Goal: Information Seeking & Learning: Learn about a topic

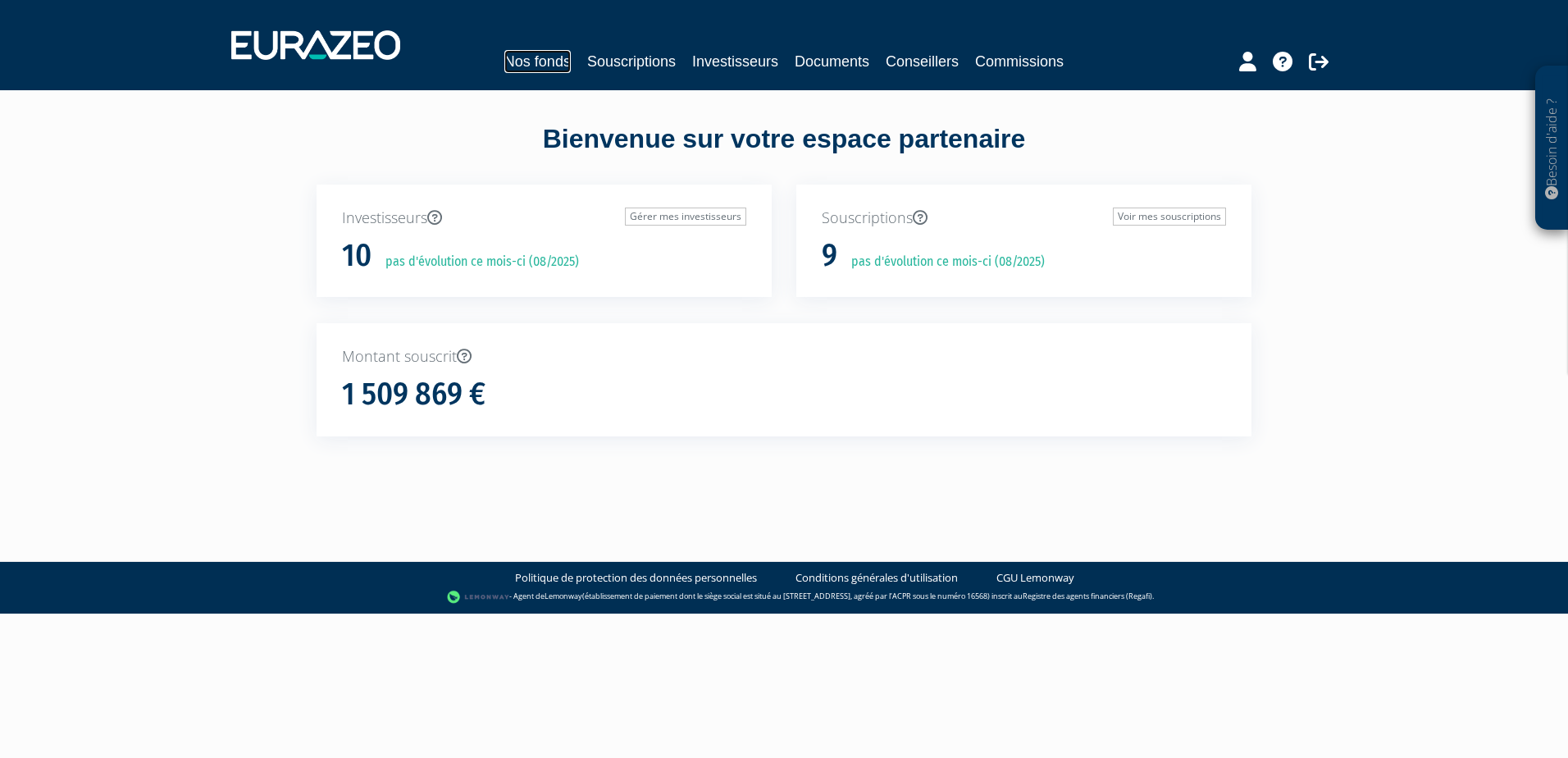
click at [518, 64] on link "Nos fonds" at bounding box center [538, 61] width 67 height 23
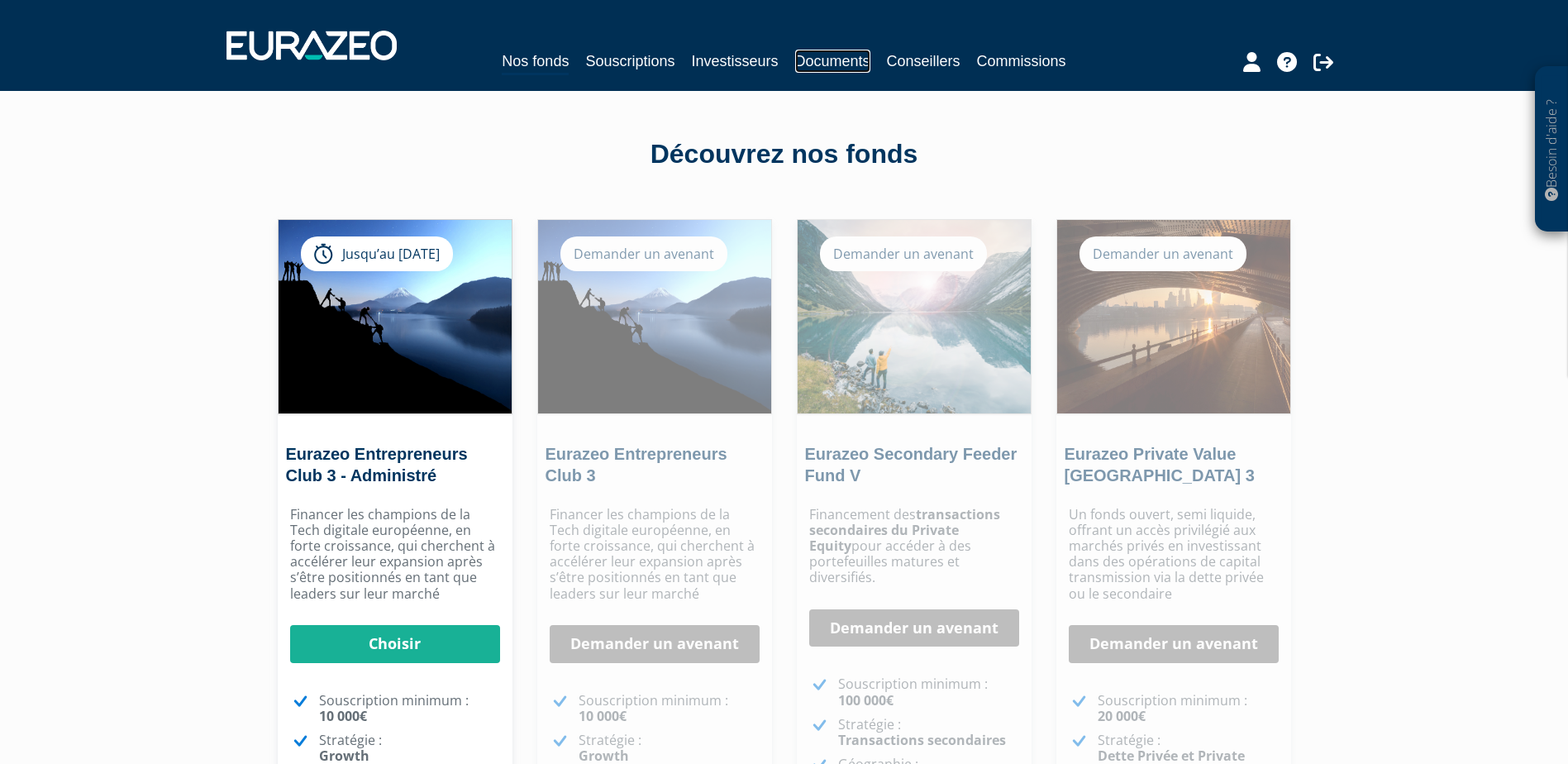
click at [829, 56] on link "Documents" at bounding box center [833, 61] width 75 height 23
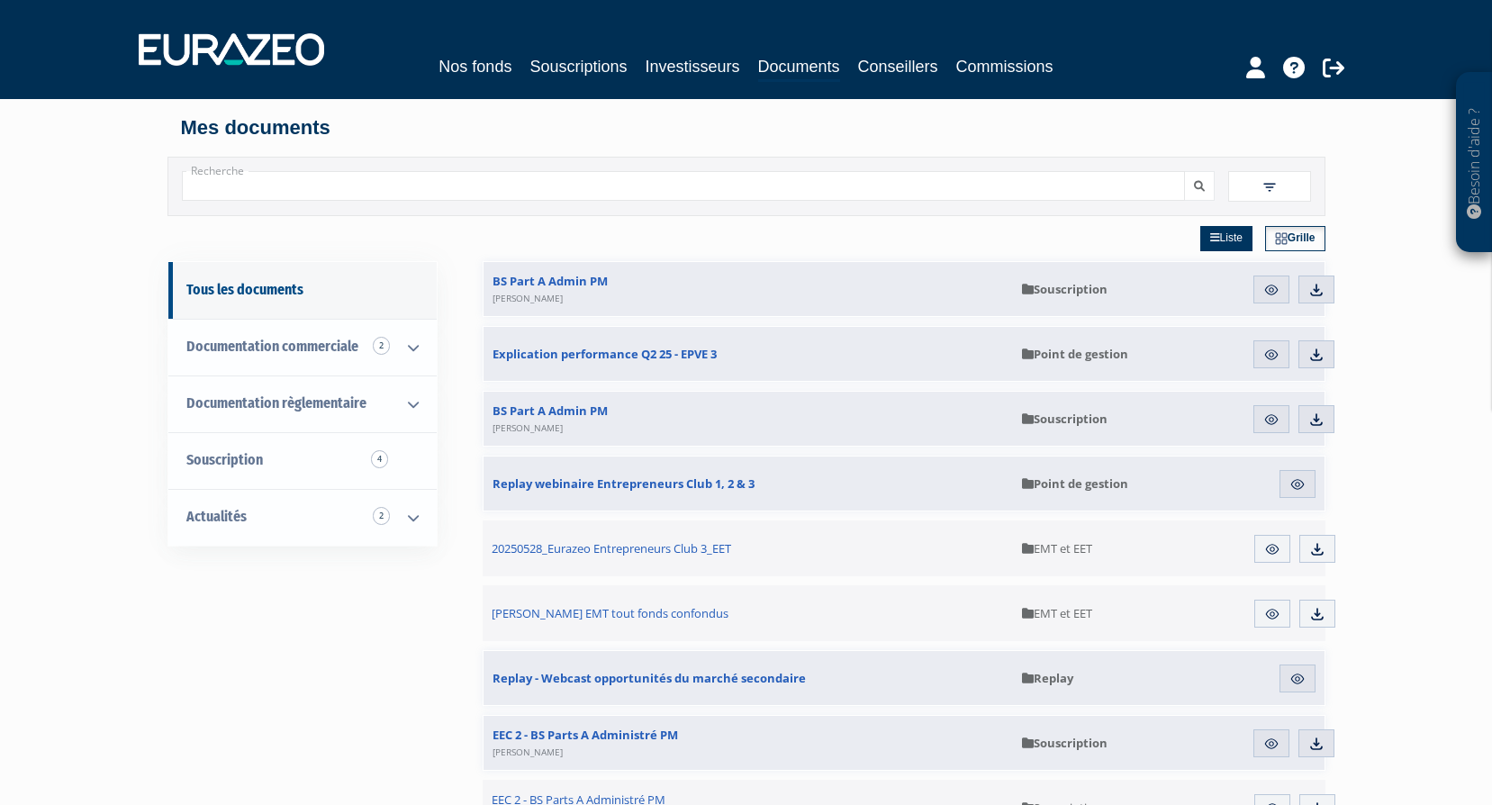
click at [506, 196] on input "Recherche" at bounding box center [683, 186] width 1003 height 30
click at [423, 183] on input "Recherche" at bounding box center [683, 186] width 1003 height 30
paste input "FR0013415056"
type input "FR0013415056"
click at [1184, 171] on button "submit" at bounding box center [1199, 186] width 31 height 30
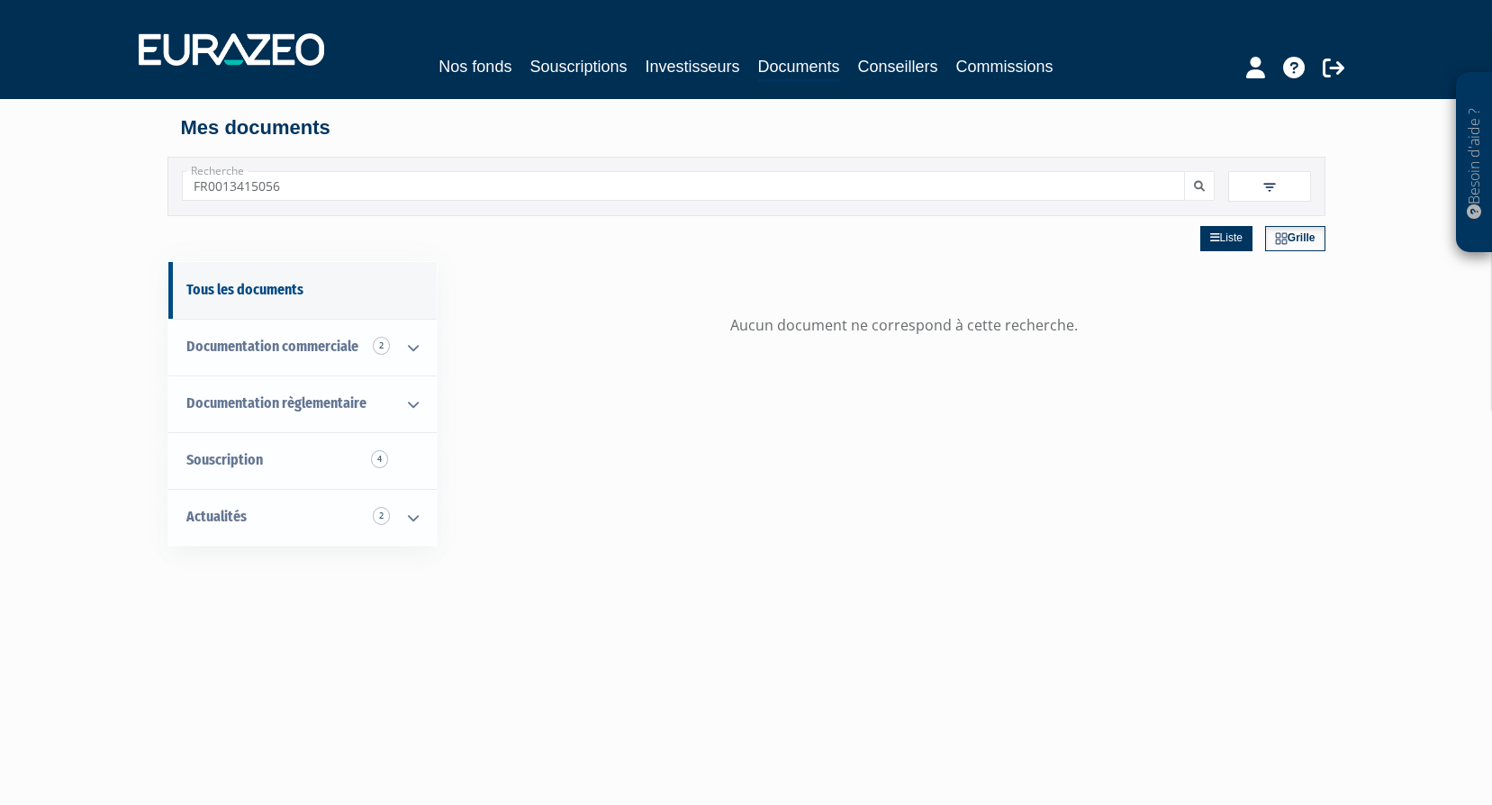
drag, startPoint x: 298, startPoint y: 176, endPoint x: 116, endPoint y: 183, distance: 181.9
click at [116, 183] on div "Besoin d'aide ? × J'ai besoin d'aide Si vous avez une question à propos du fonc…" at bounding box center [746, 541] width 1492 height 1083
click at [829, 68] on link "Documents" at bounding box center [799, 68] width 82 height 28
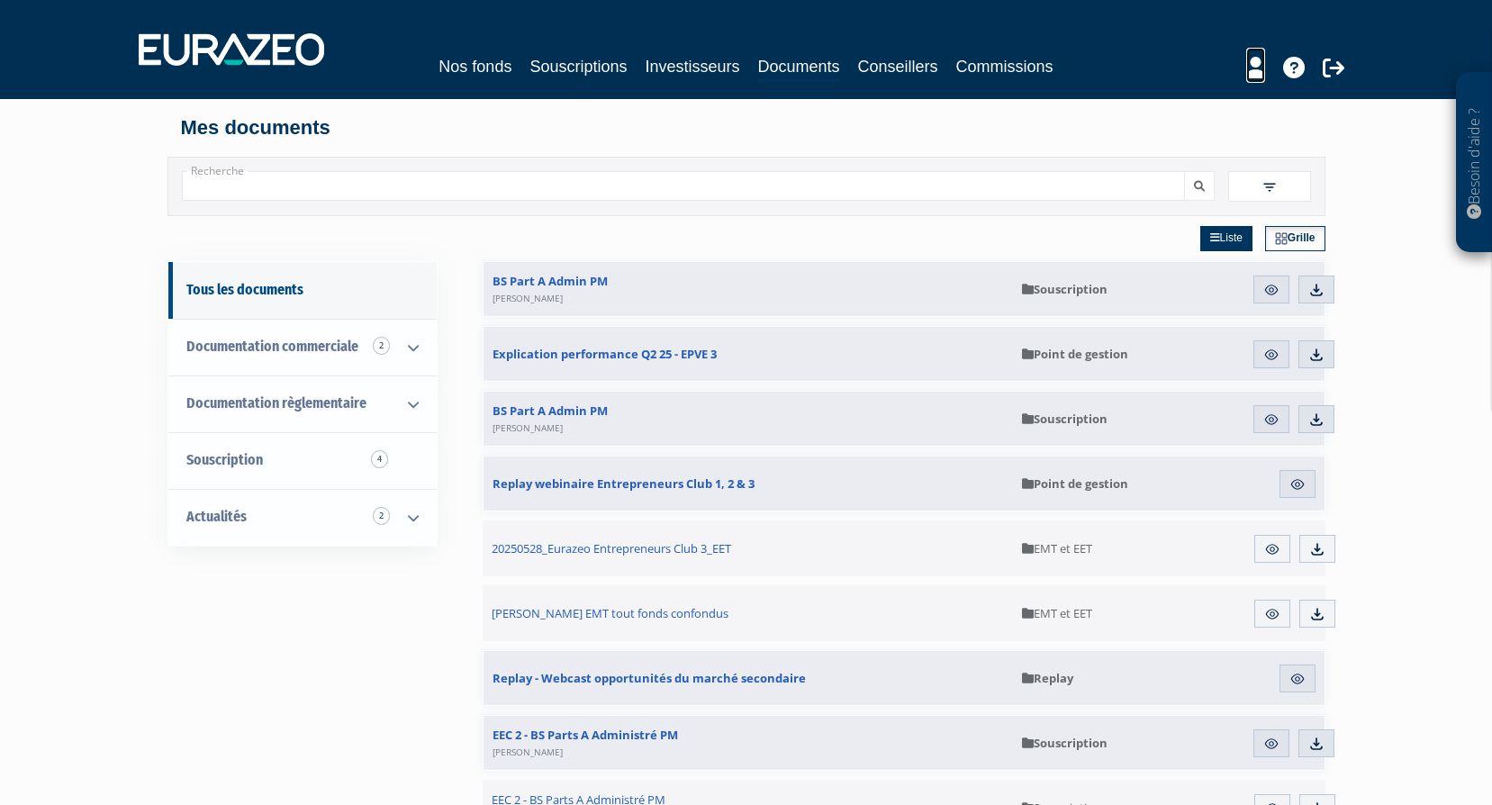
click at [1255, 71] on icon at bounding box center [1255, 68] width 19 height 22
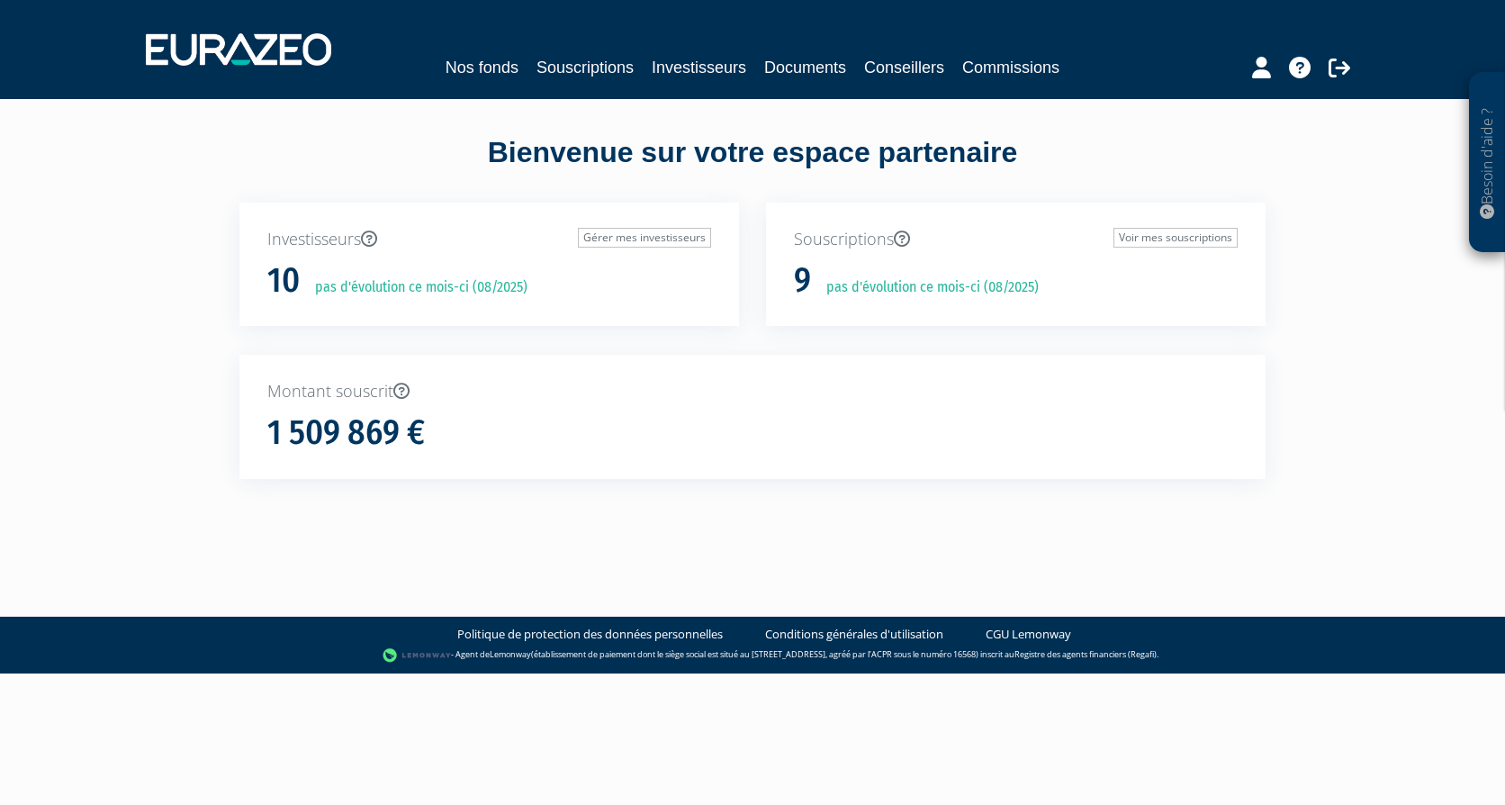
click at [999, 476] on div "Montant souscrit 1 509 869 €" at bounding box center [752, 417] width 1026 height 124
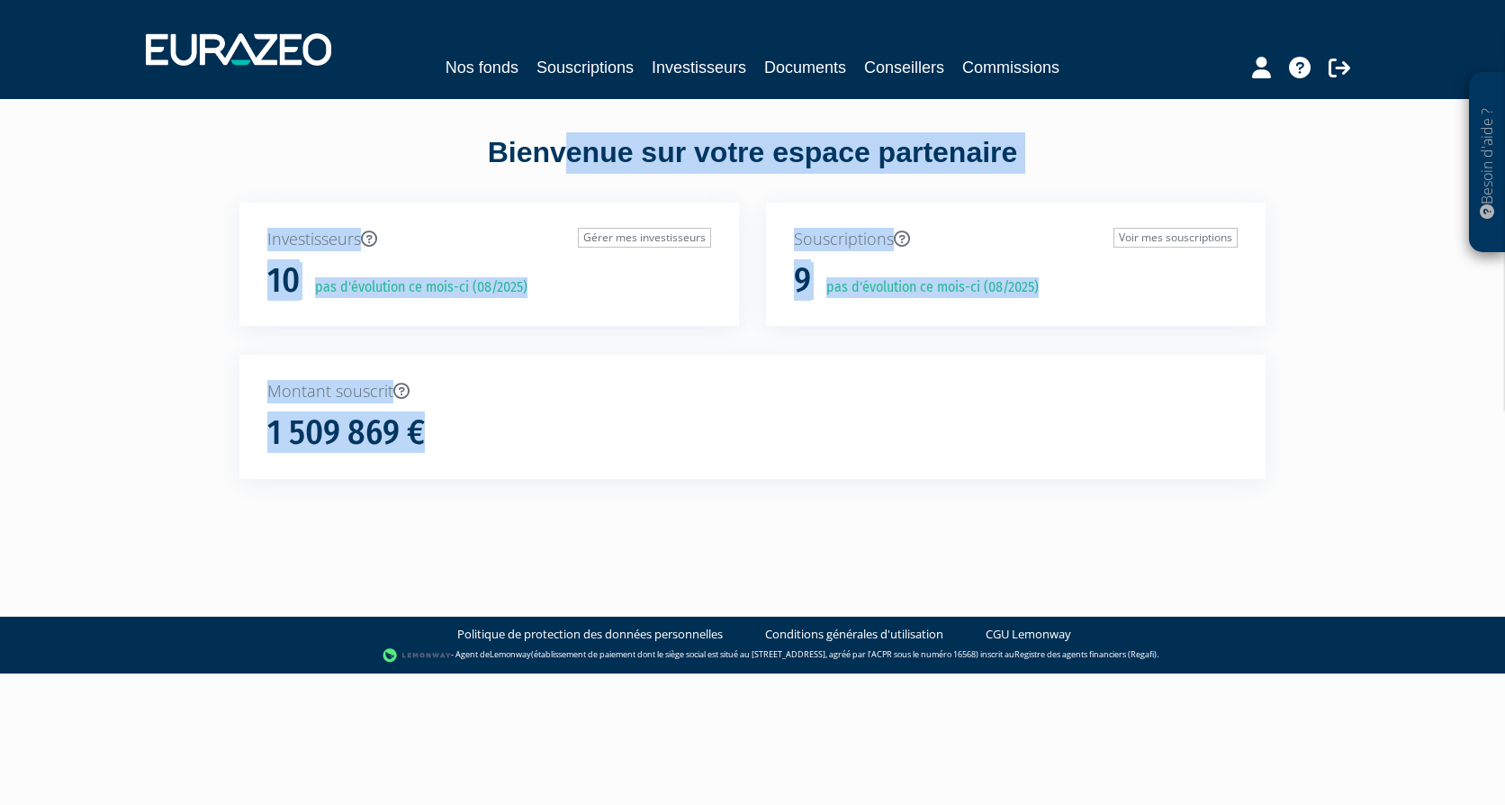
drag, startPoint x: 426, startPoint y: 434, endPoint x: 181, endPoint y: 450, distance: 245.4
click at [181, 450] on div "Besoin d'aide ? × J'ai besoin d'aide Si vous avez une question à propos du fonc…" at bounding box center [752, 272] width 1505 height 544
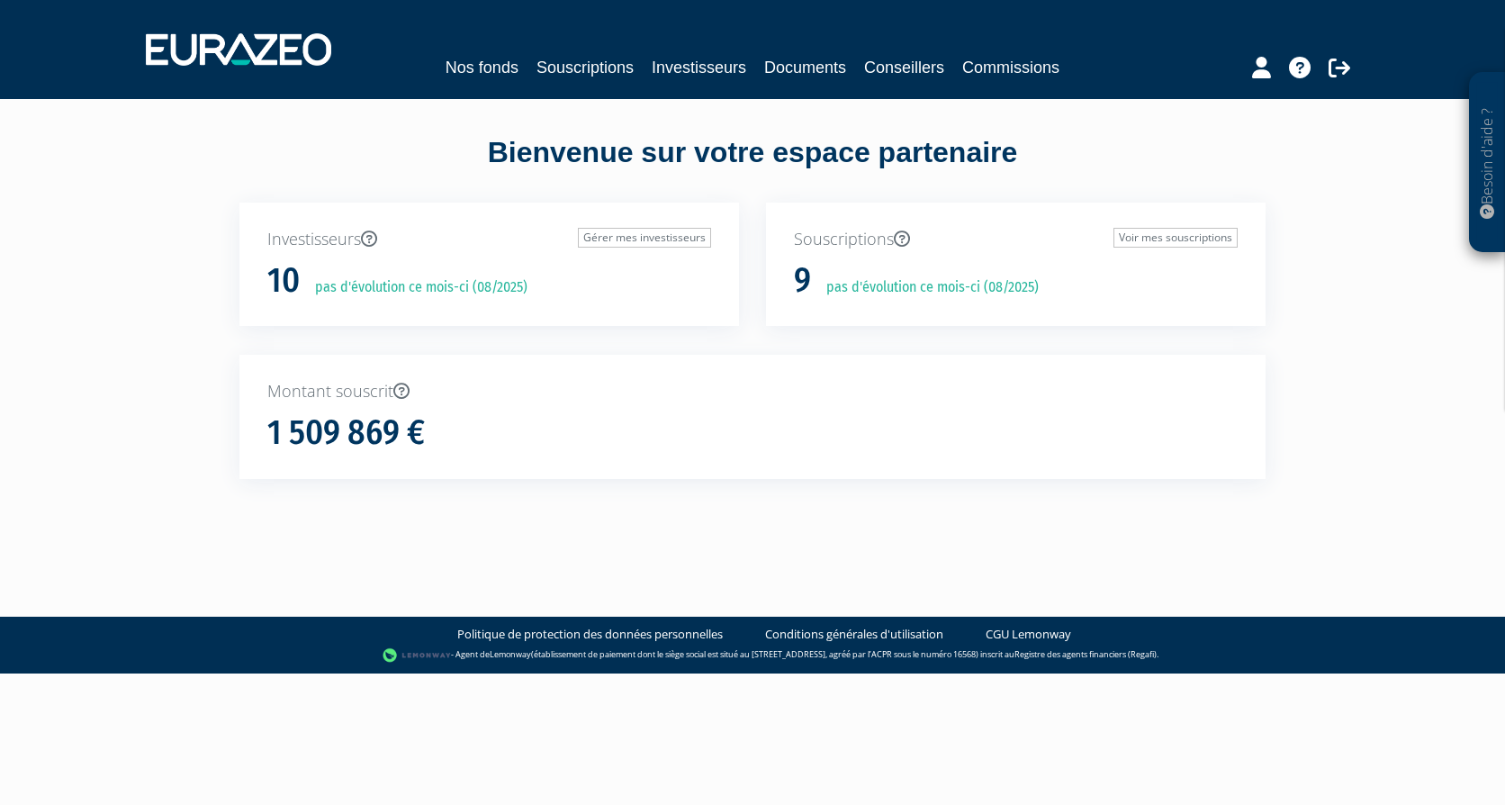
drag, startPoint x: 181, startPoint y: 450, endPoint x: 682, endPoint y: 415, distance: 502.6
click at [682, 415] on div "1 509 869 €" at bounding box center [752, 433] width 970 height 38
click at [482, 70] on link "Nos fonds" at bounding box center [482, 67] width 73 height 25
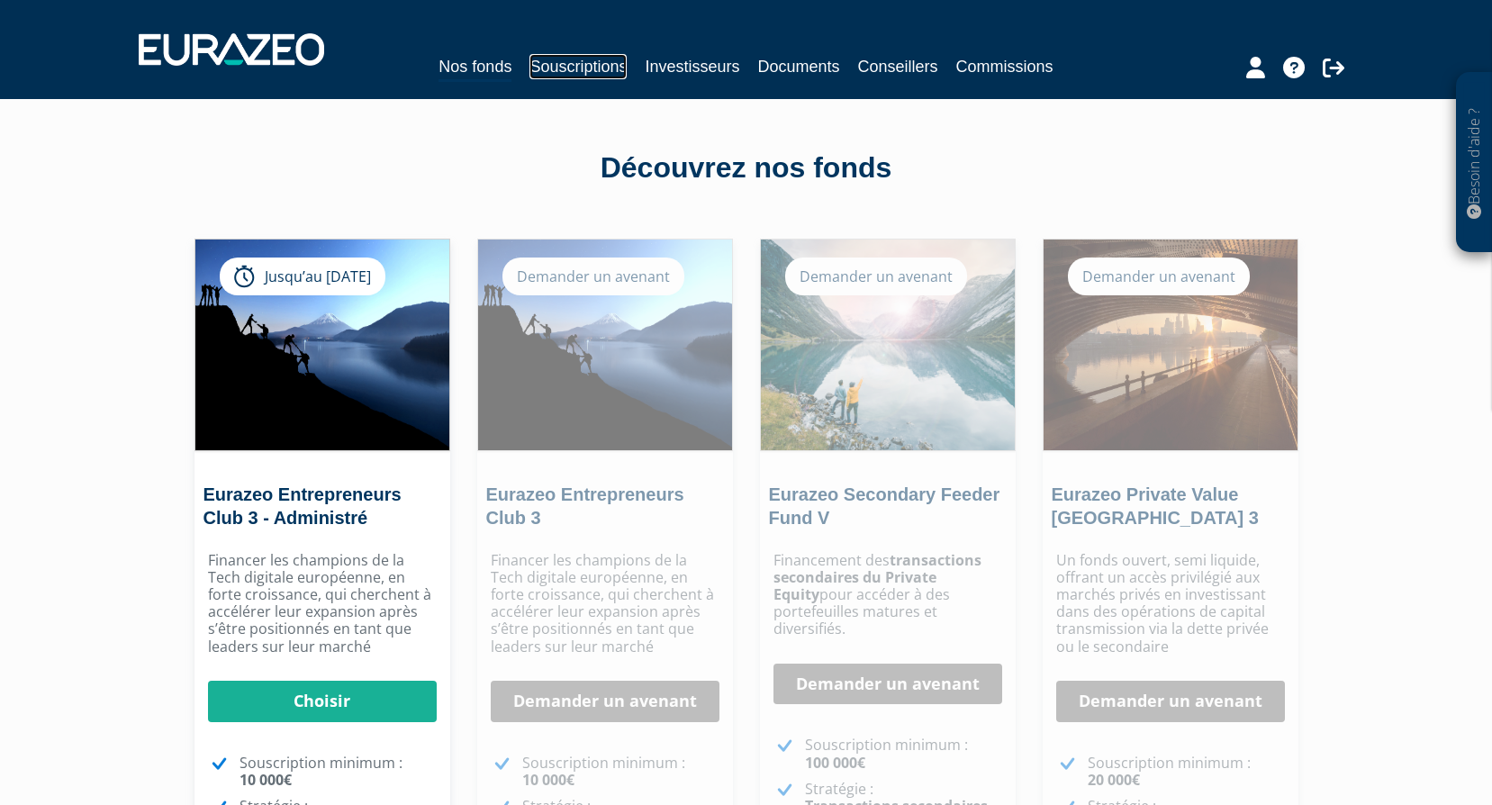
click at [567, 61] on link "Souscriptions" at bounding box center [577, 66] width 97 height 25
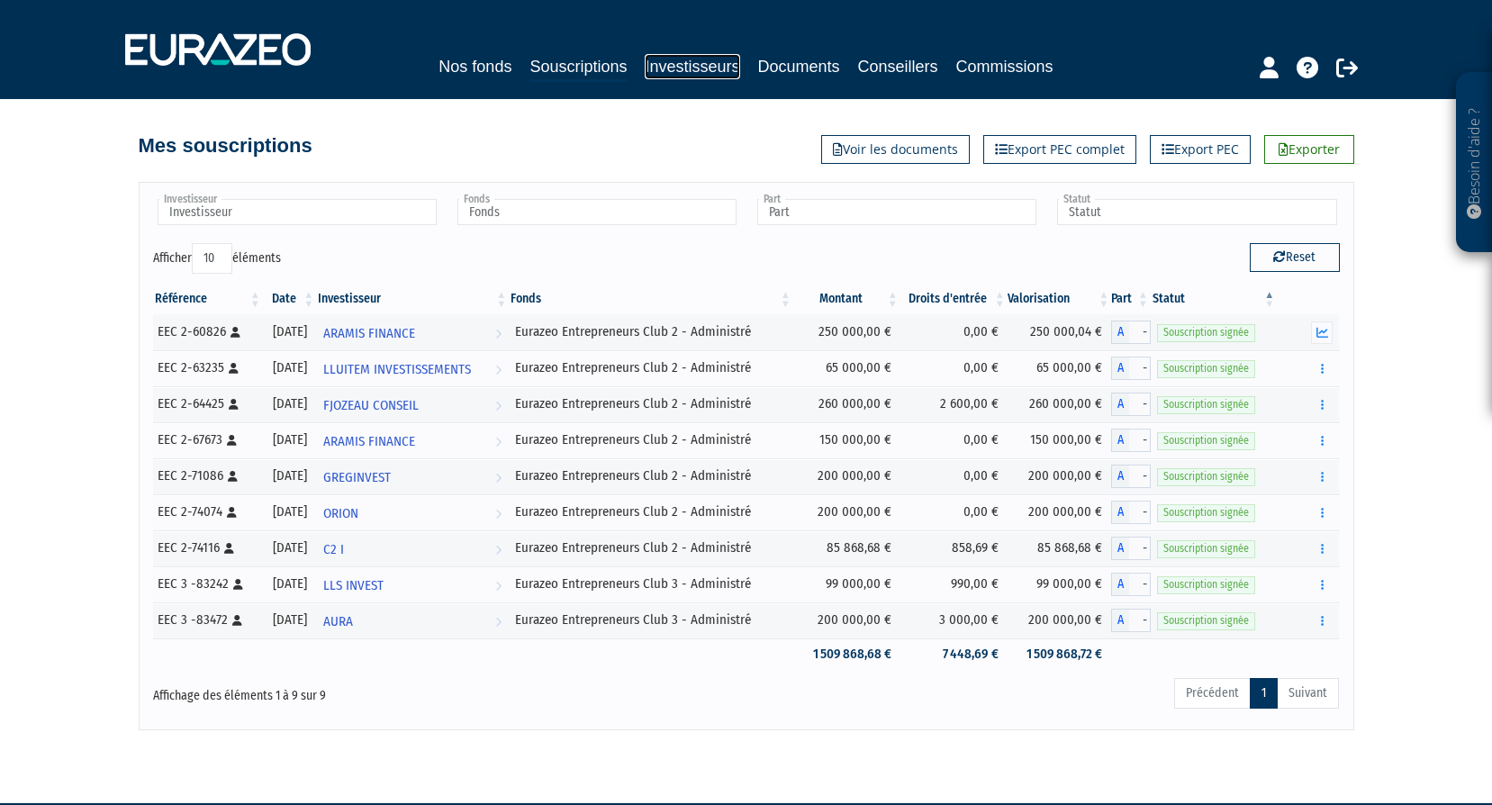
click at [699, 58] on link "Investisseurs" at bounding box center [692, 66] width 95 height 25
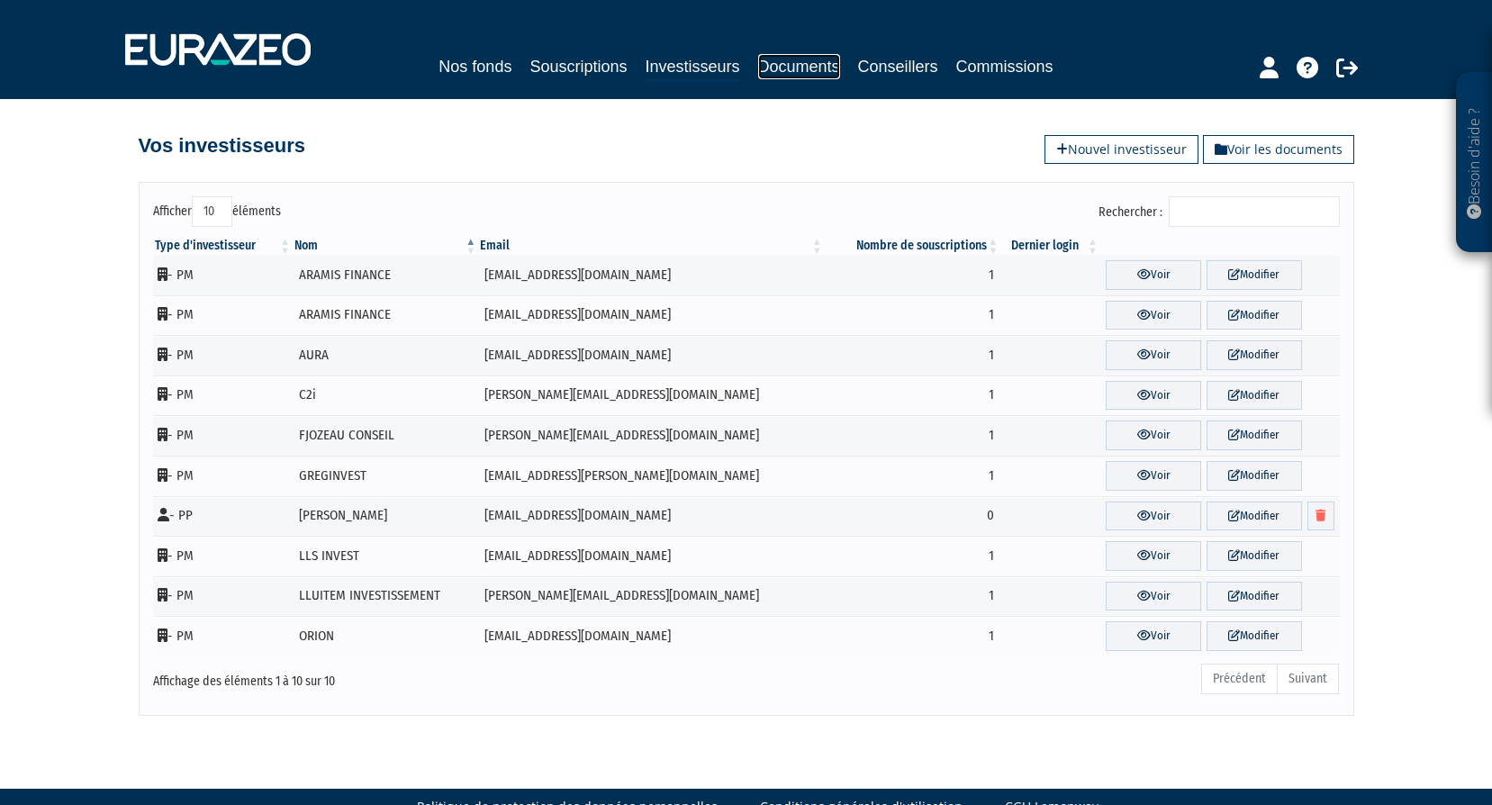
click at [811, 67] on link "Documents" at bounding box center [799, 66] width 82 height 25
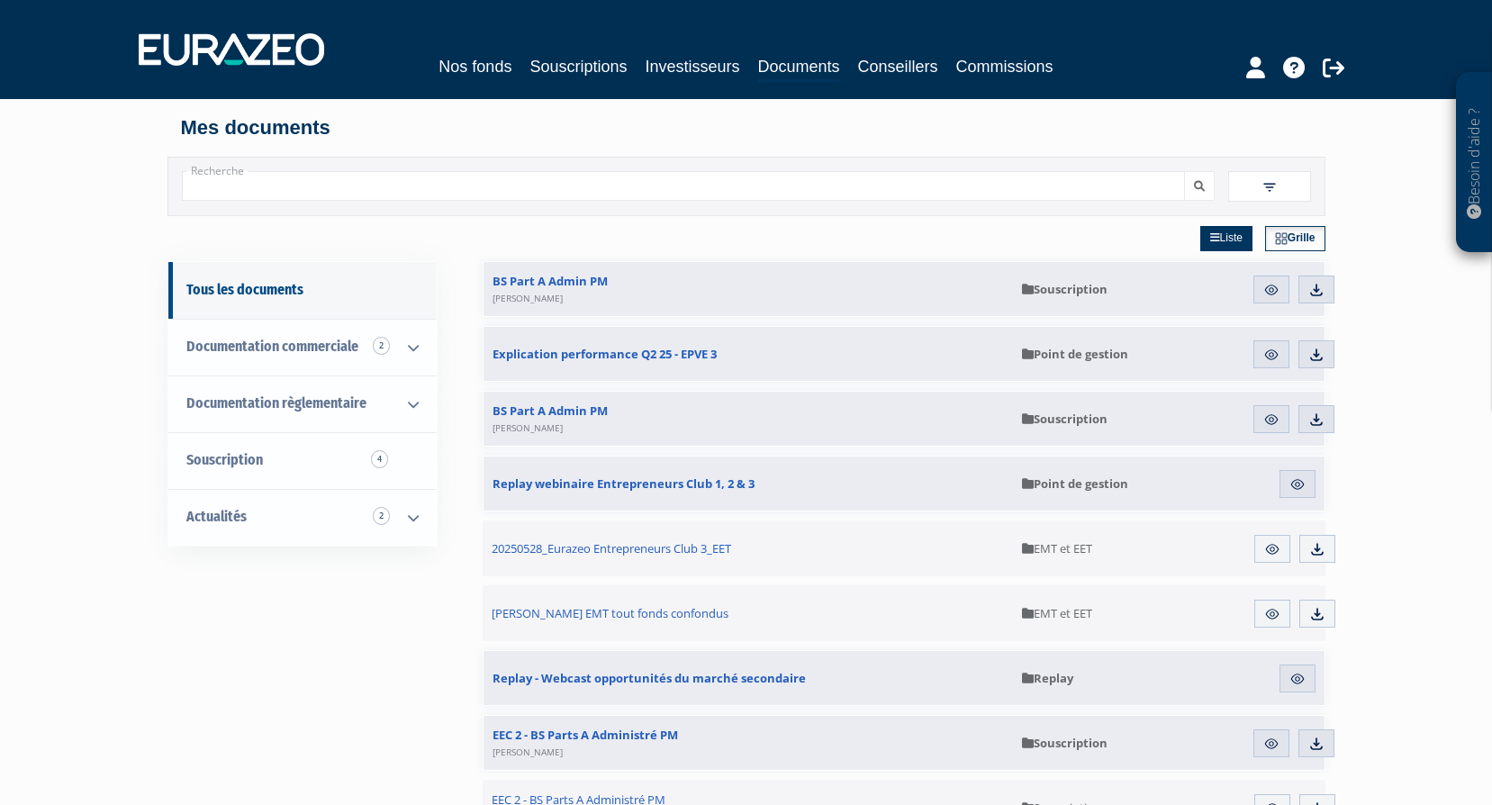
click at [1290, 183] on span at bounding box center [1269, 186] width 83 height 31
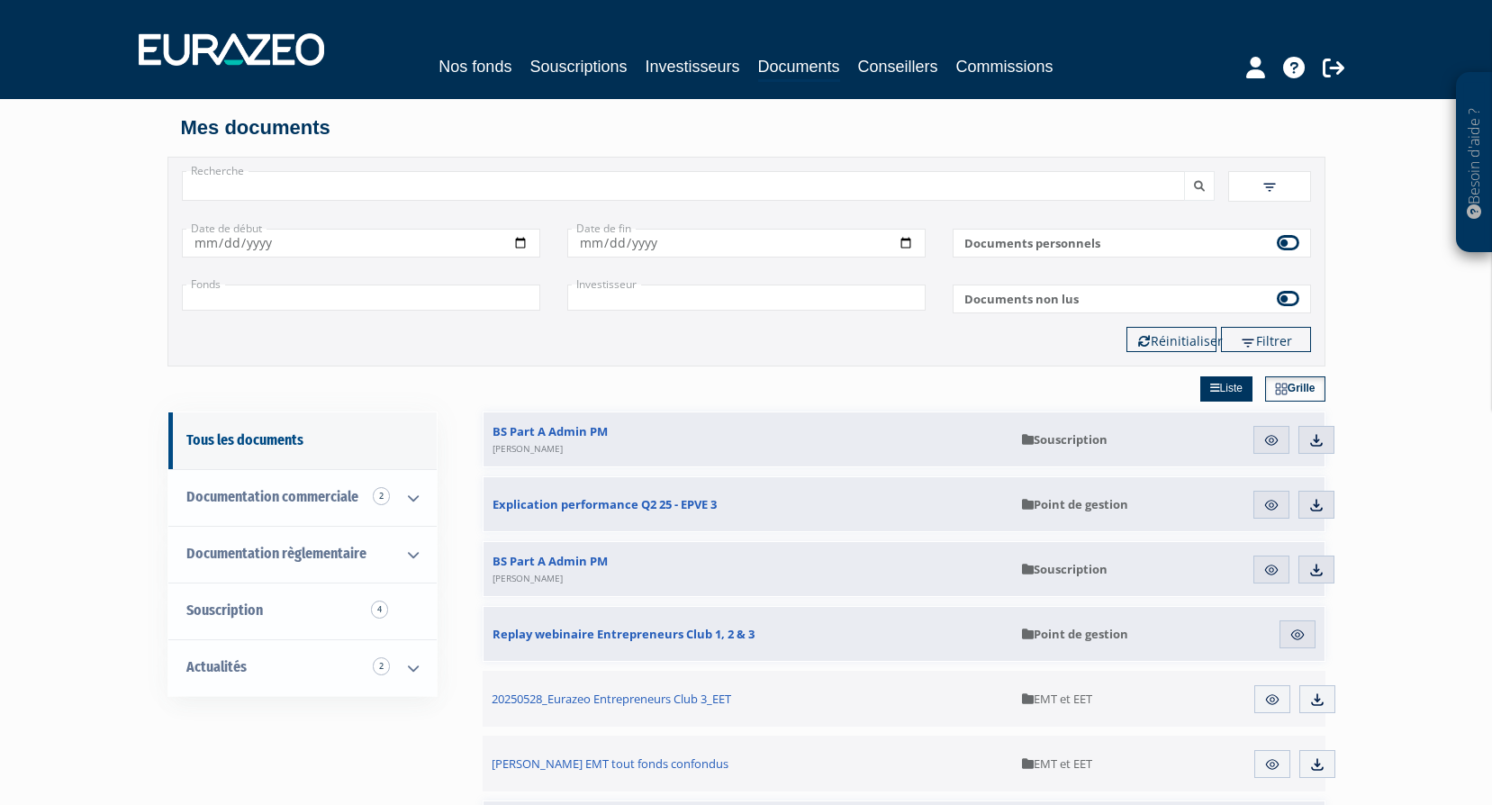
click at [1133, 239] on label "Documents personnels" at bounding box center [1131, 243] width 358 height 29
click at [294, 344] on div "Filtrer Réinitialiser" at bounding box center [746, 339] width 1156 height 25
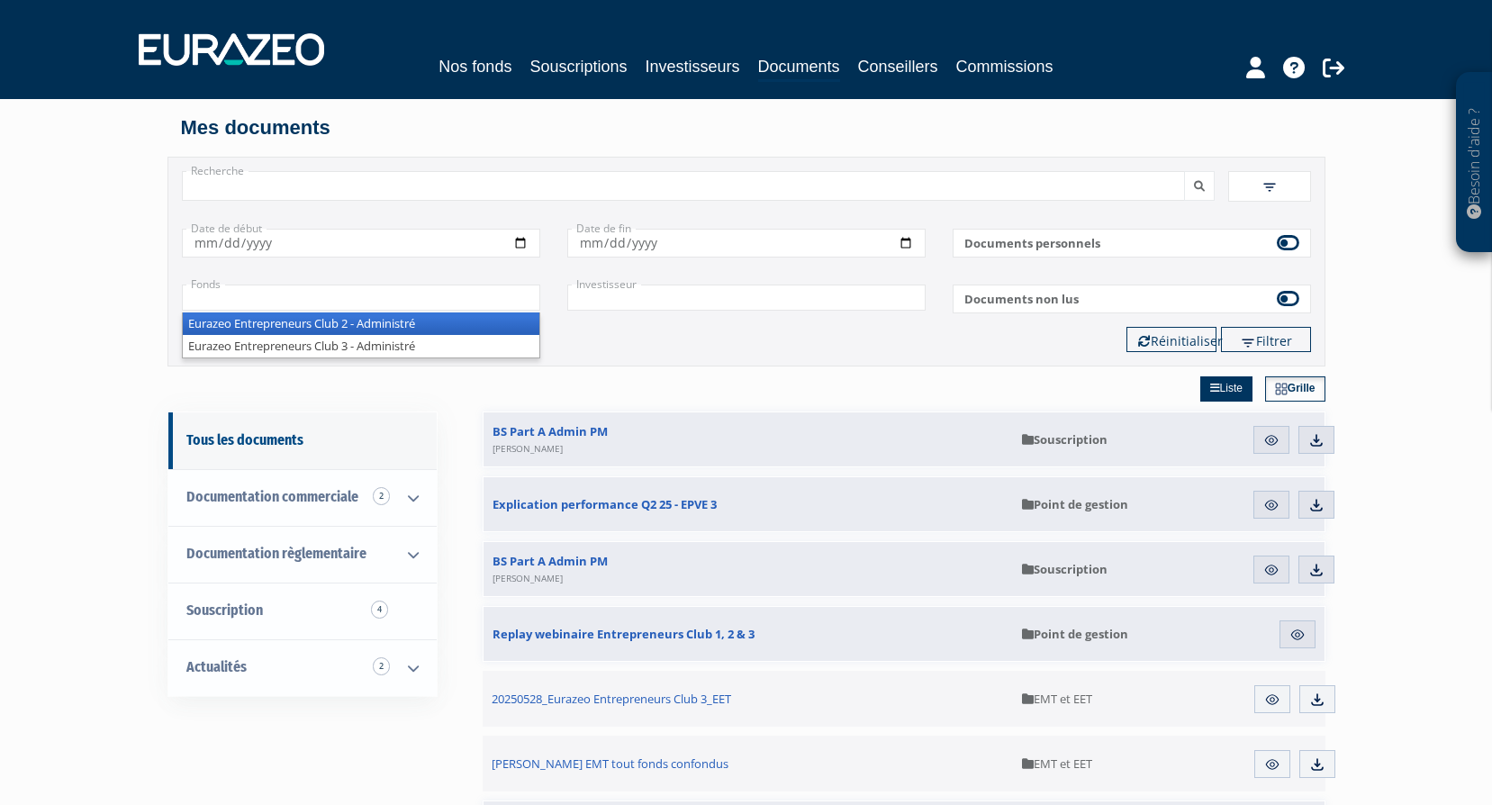
click at [293, 293] on input "text" at bounding box center [361, 297] width 358 height 26
paste input "FR0013415056"
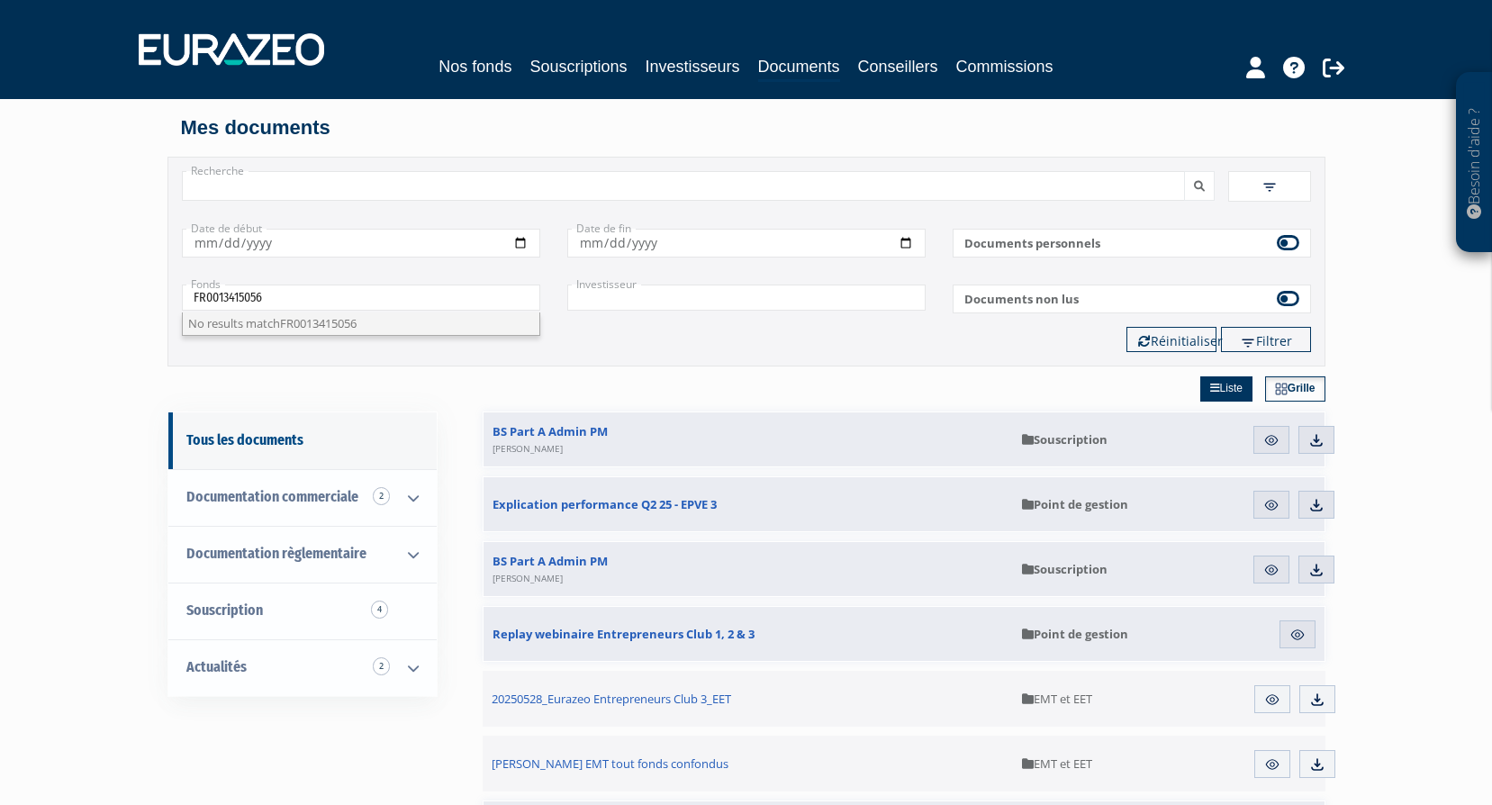
click at [337, 329] on span "FR0013415056" at bounding box center [318, 323] width 77 height 16
click at [687, 330] on div "Filtrer Réinitialiser" at bounding box center [746, 339] width 1156 height 25
type input "+"
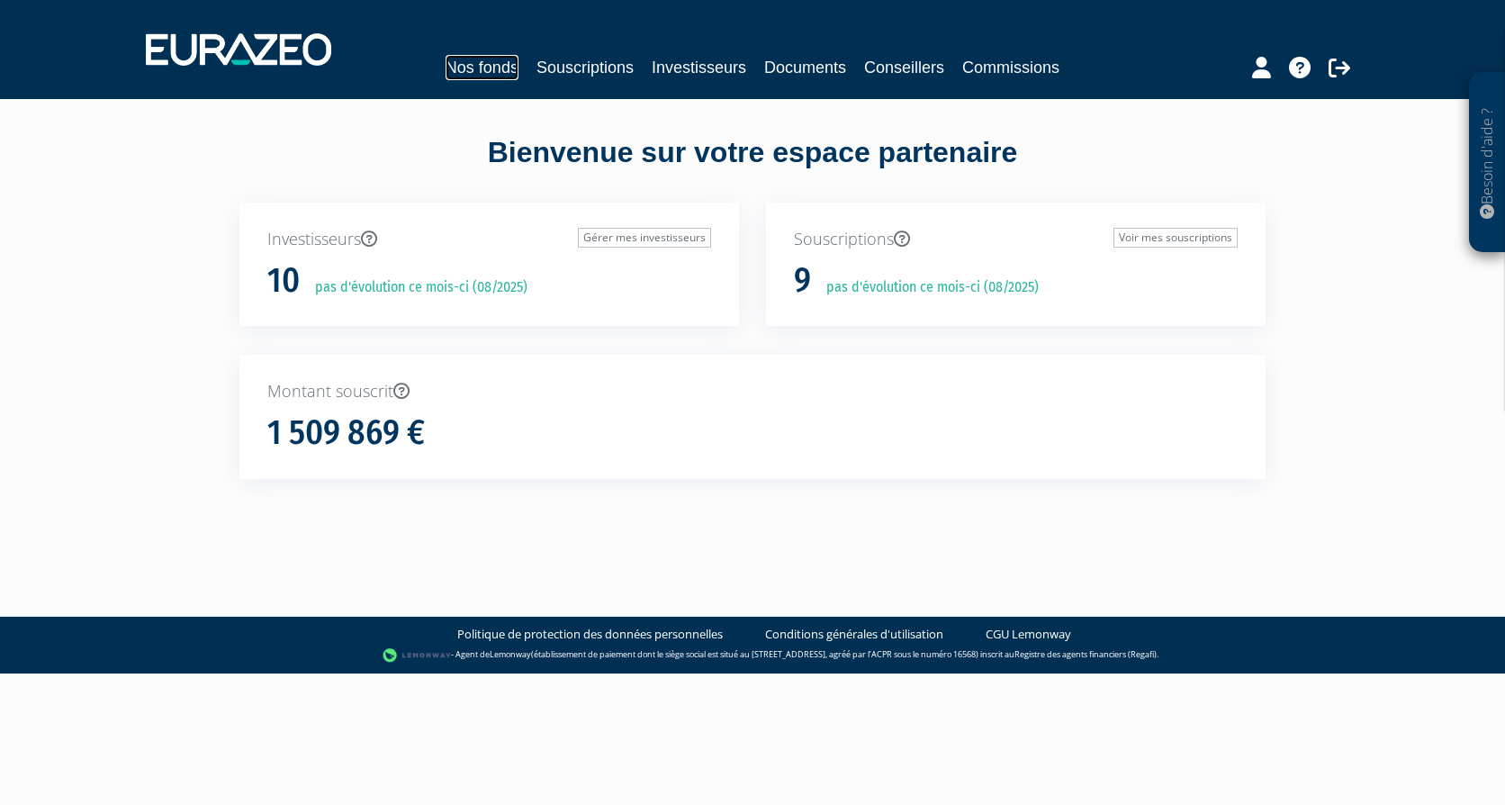
click at [475, 59] on link "Nos fonds" at bounding box center [482, 67] width 73 height 25
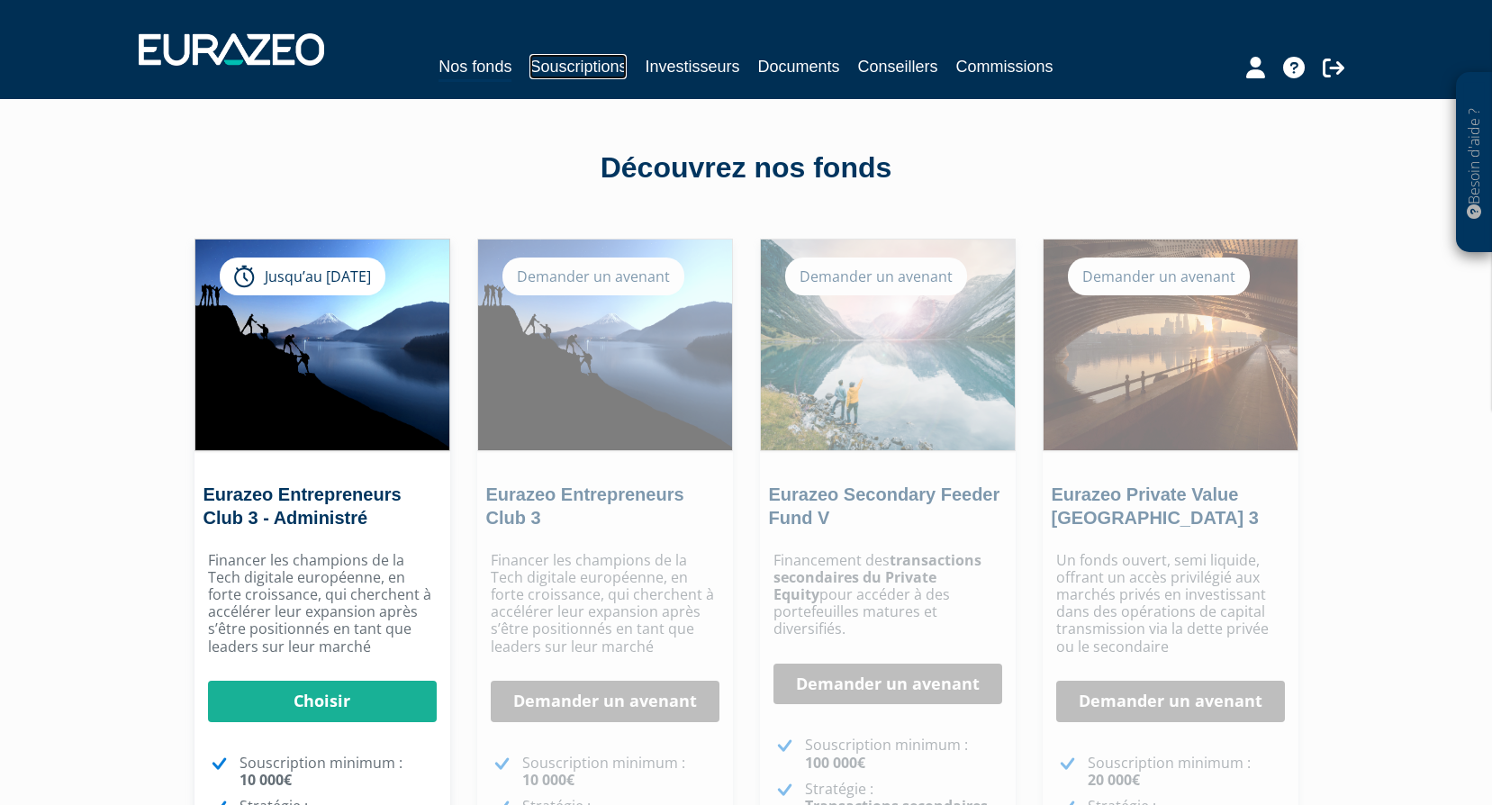
click at [574, 67] on link "Souscriptions" at bounding box center [577, 66] width 97 height 25
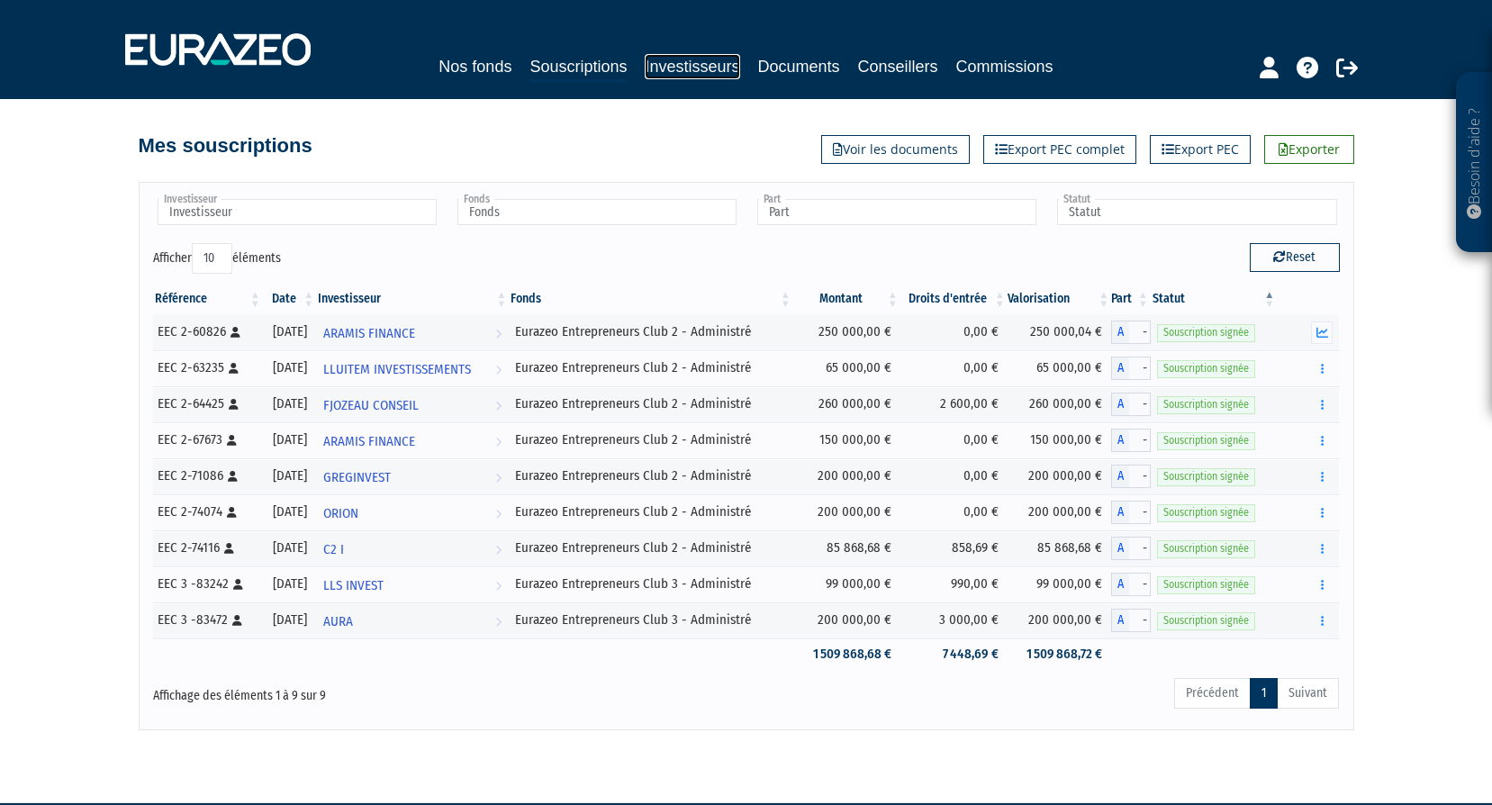
click at [690, 60] on link "Investisseurs" at bounding box center [692, 66] width 95 height 25
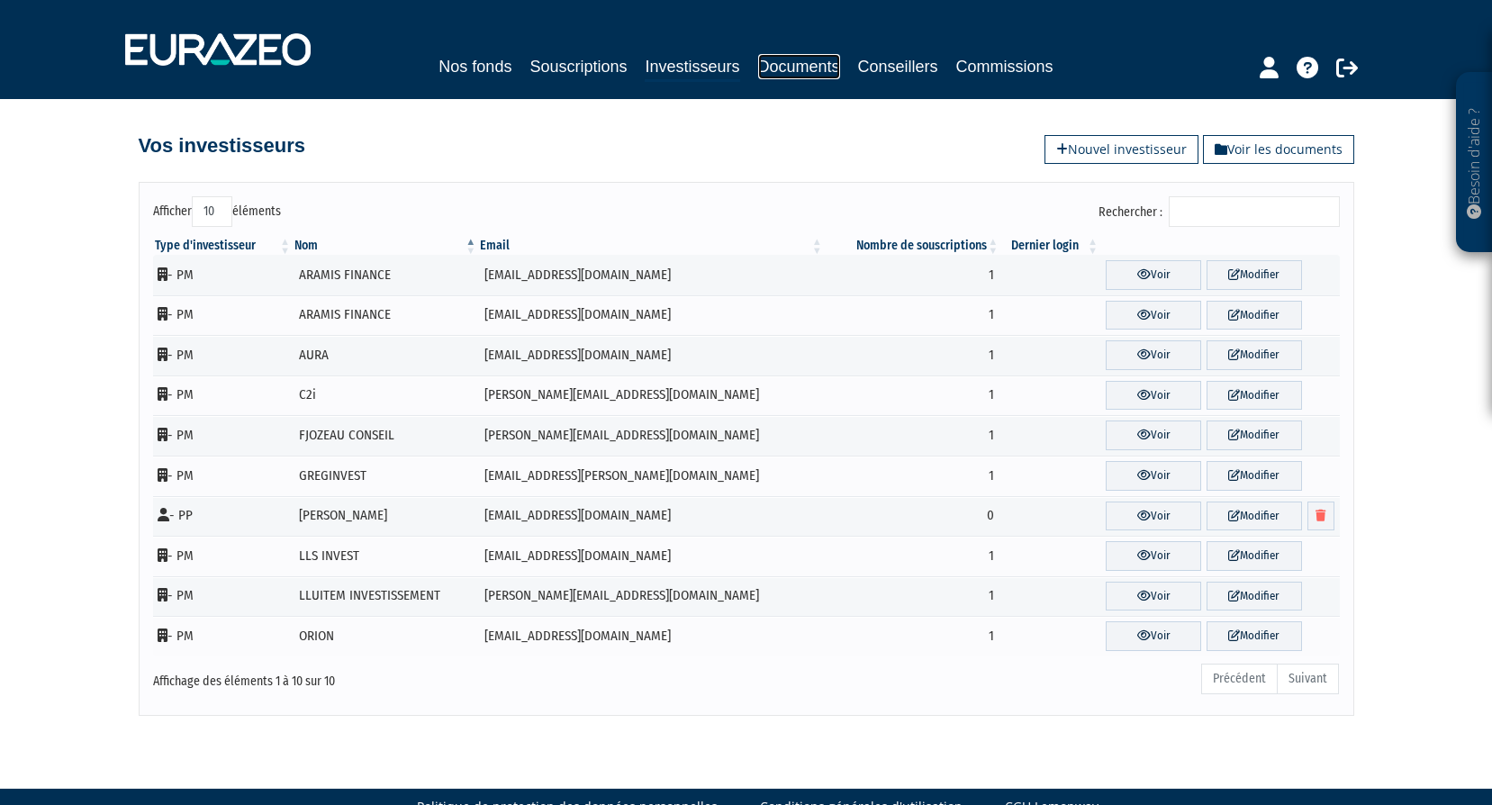
click at [800, 59] on link "Documents" at bounding box center [799, 66] width 82 height 25
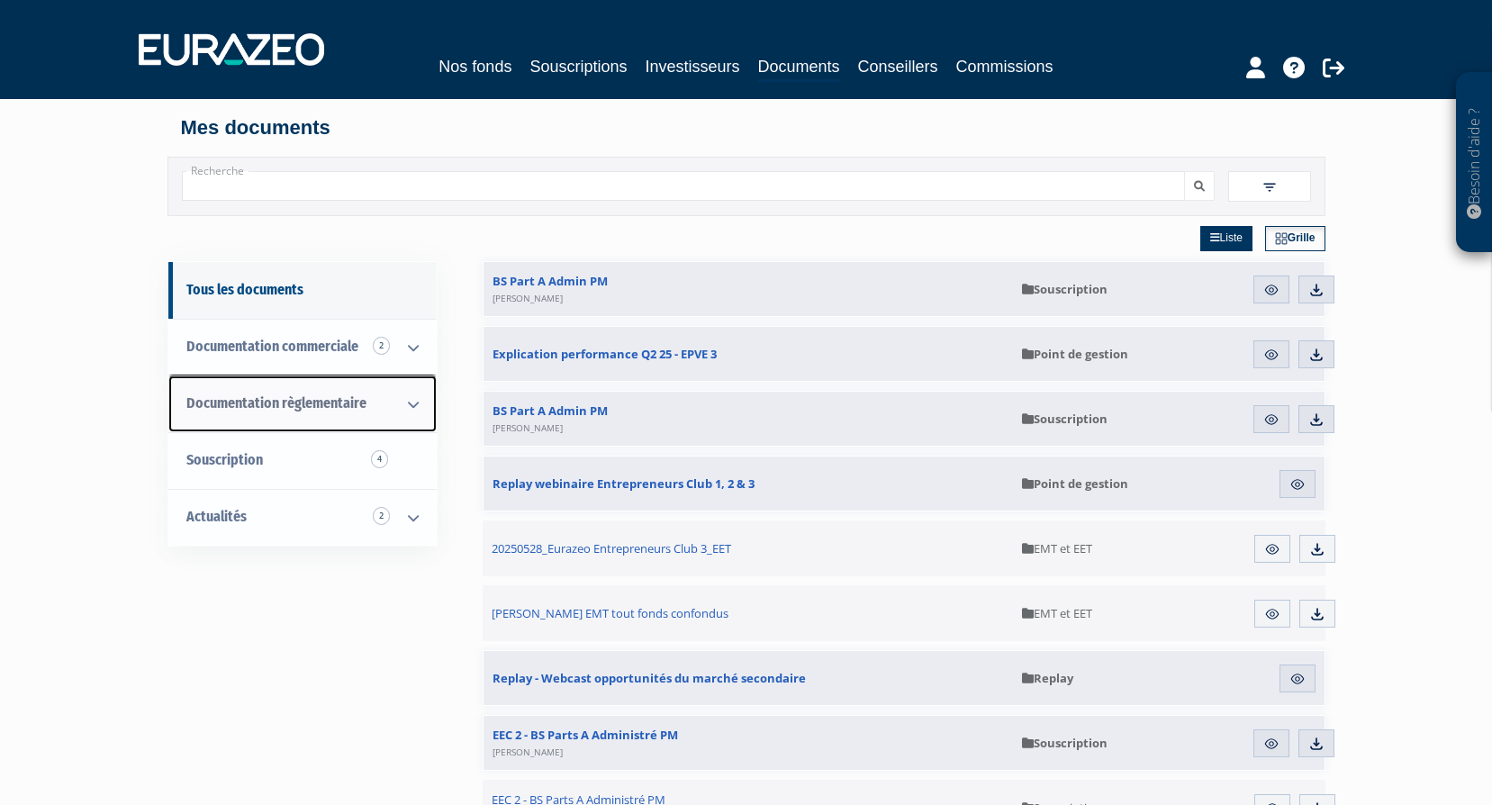
click at [405, 409] on icon at bounding box center [413, 404] width 47 height 56
click at [408, 401] on icon at bounding box center [413, 404] width 47 height 56
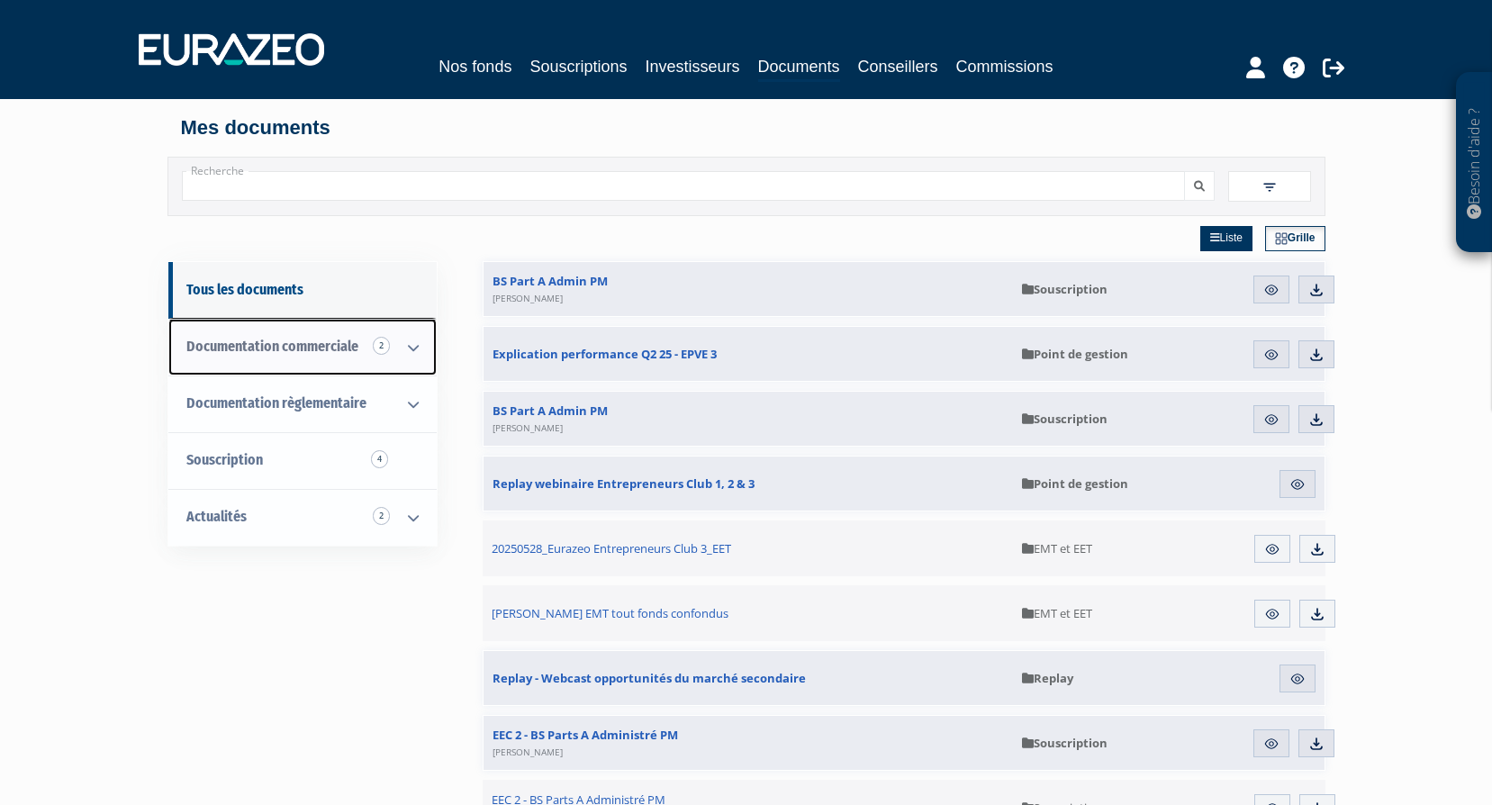
click at [414, 349] on icon at bounding box center [413, 348] width 47 height 56
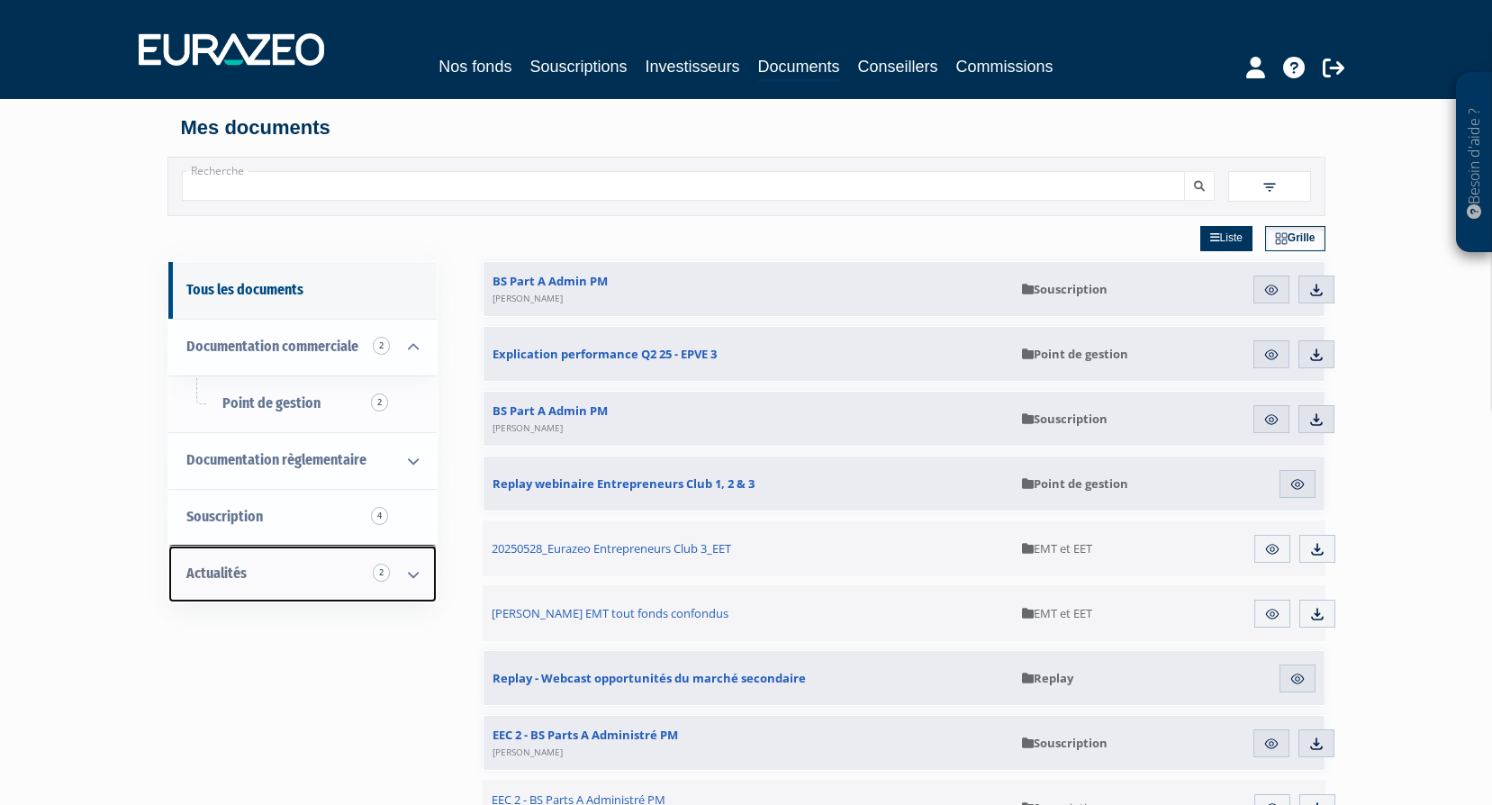
click at [414, 573] on icon at bounding box center [413, 574] width 47 height 56
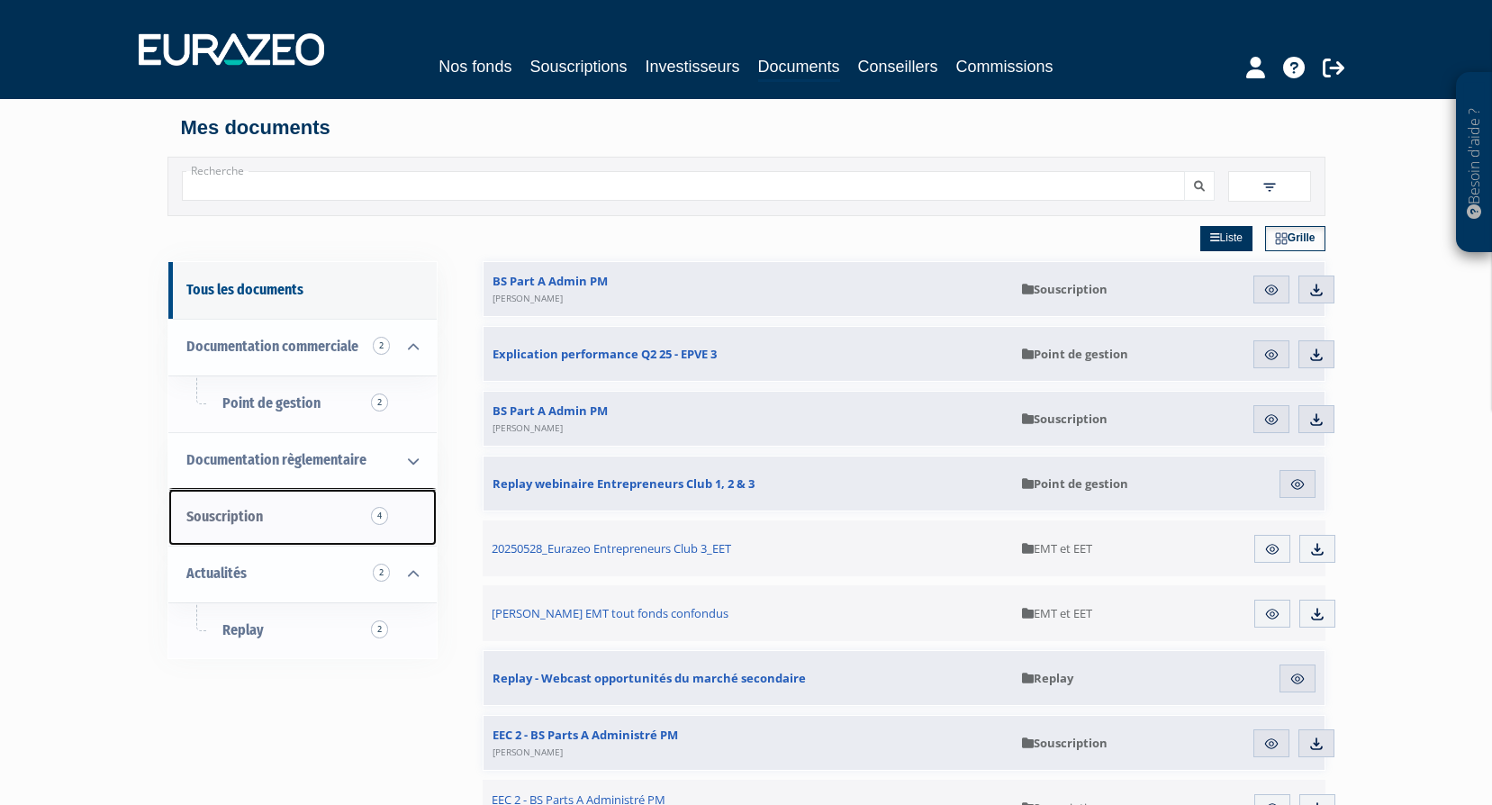
click at [394, 517] on link "Souscription 4" at bounding box center [302, 517] width 268 height 57
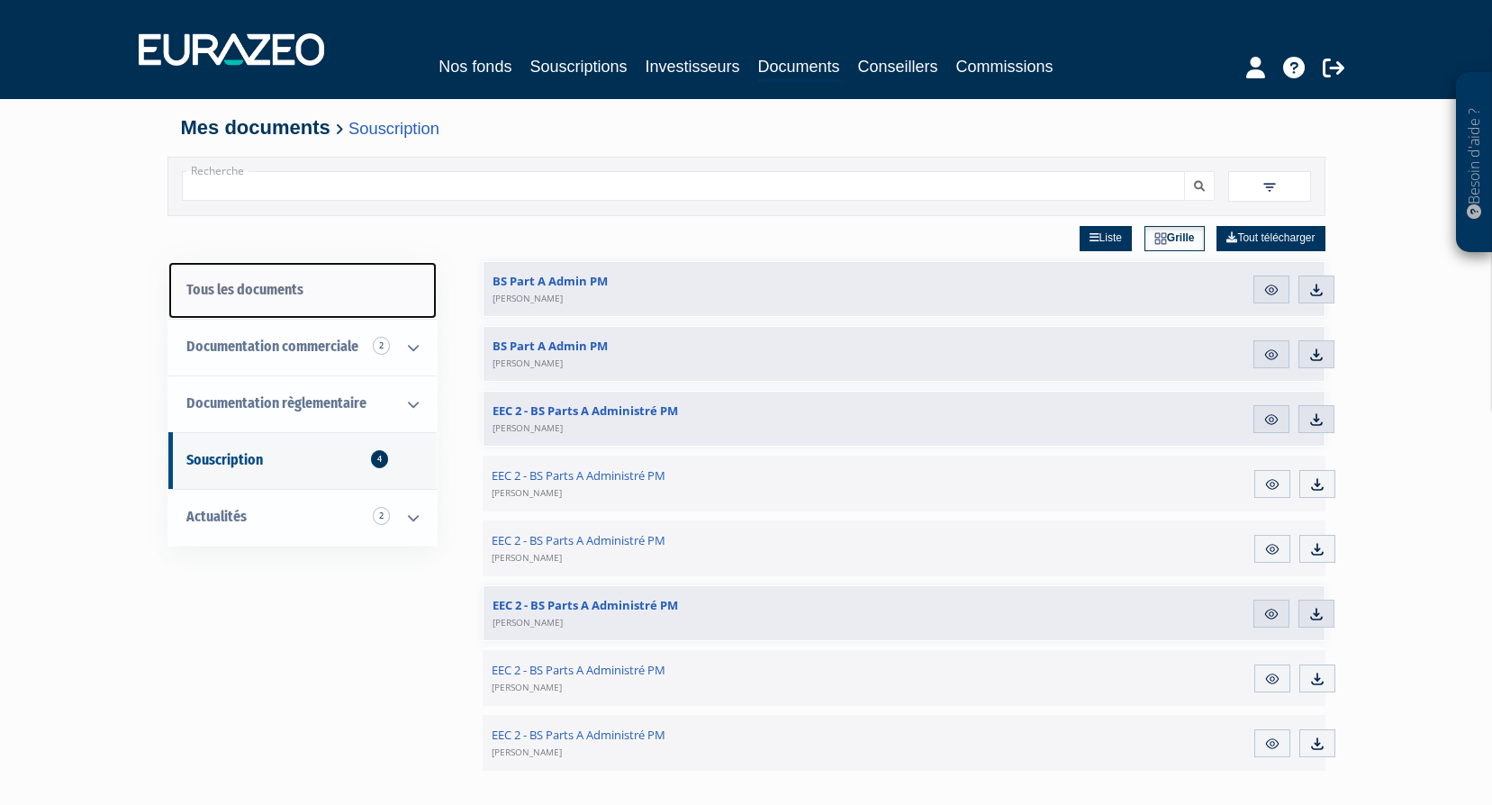
click at [238, 276] on link "Tous les documents" at bounding box center [302, 290] width 268 height 57
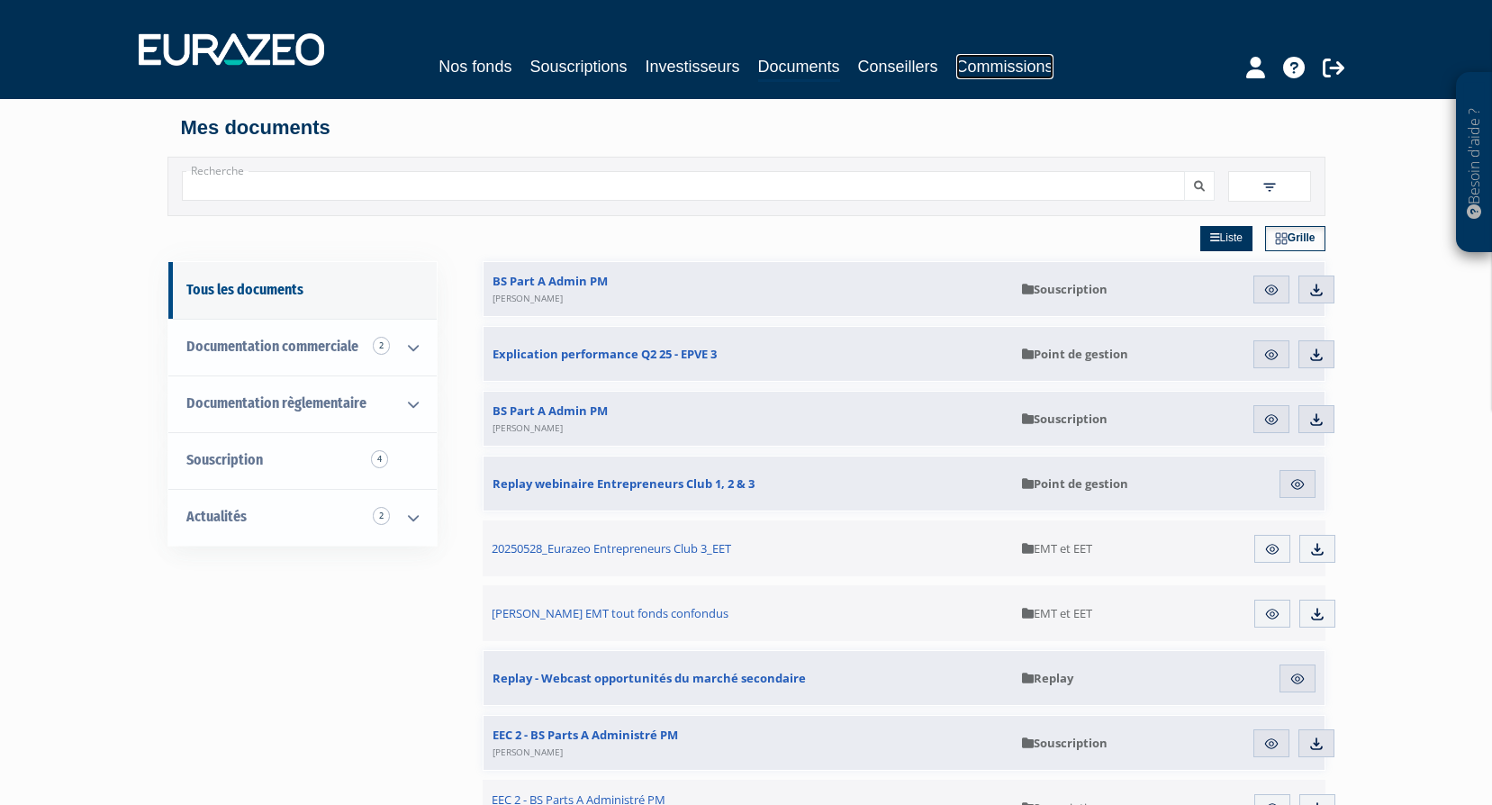
click at [981, 62] on link "Commissions" at bounding box center [1004, 66] width 97 height 25
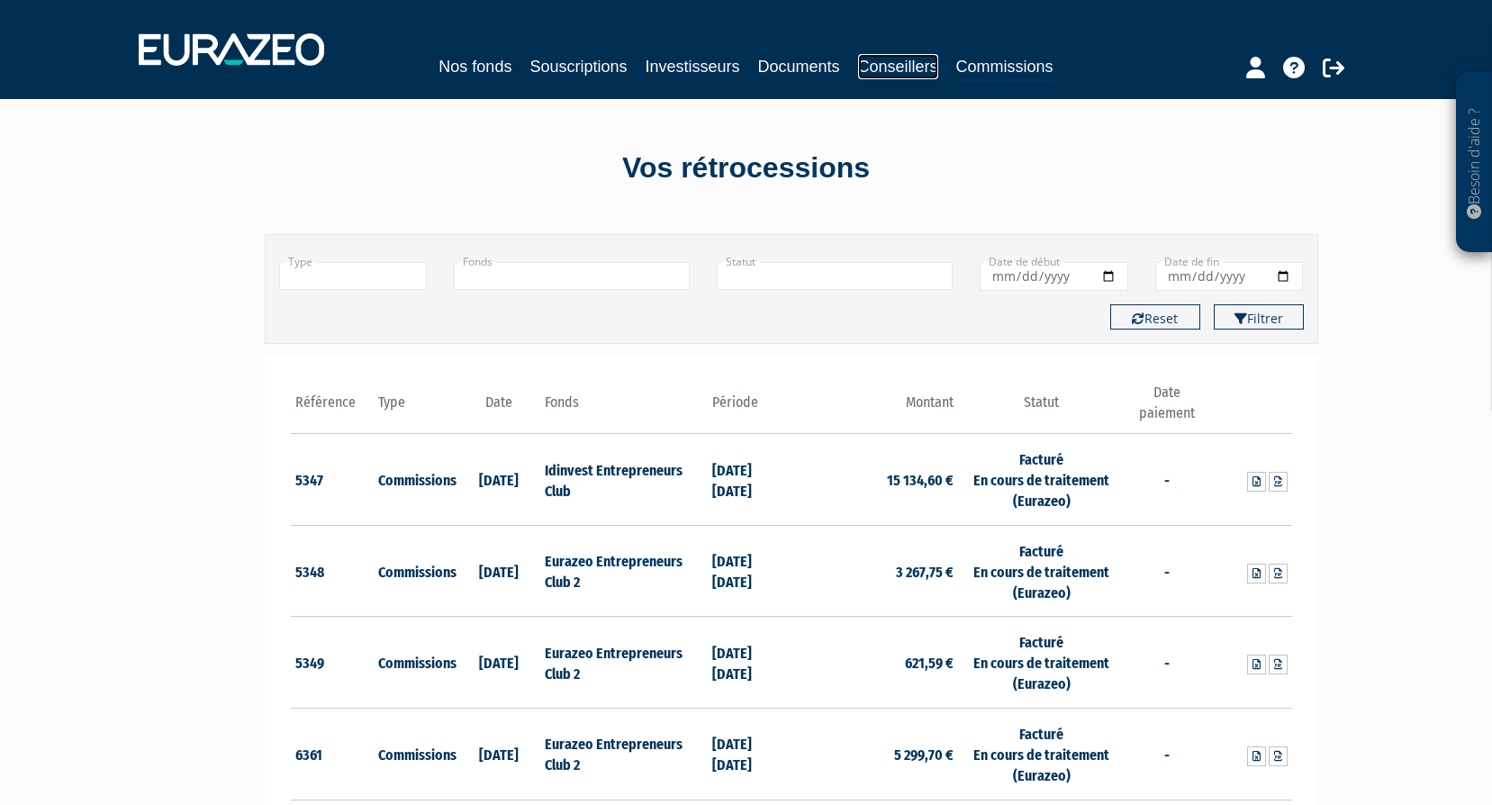
click at [886, 71] on link "Conseillers" at bounding box center [898, 66] width 80 height 25
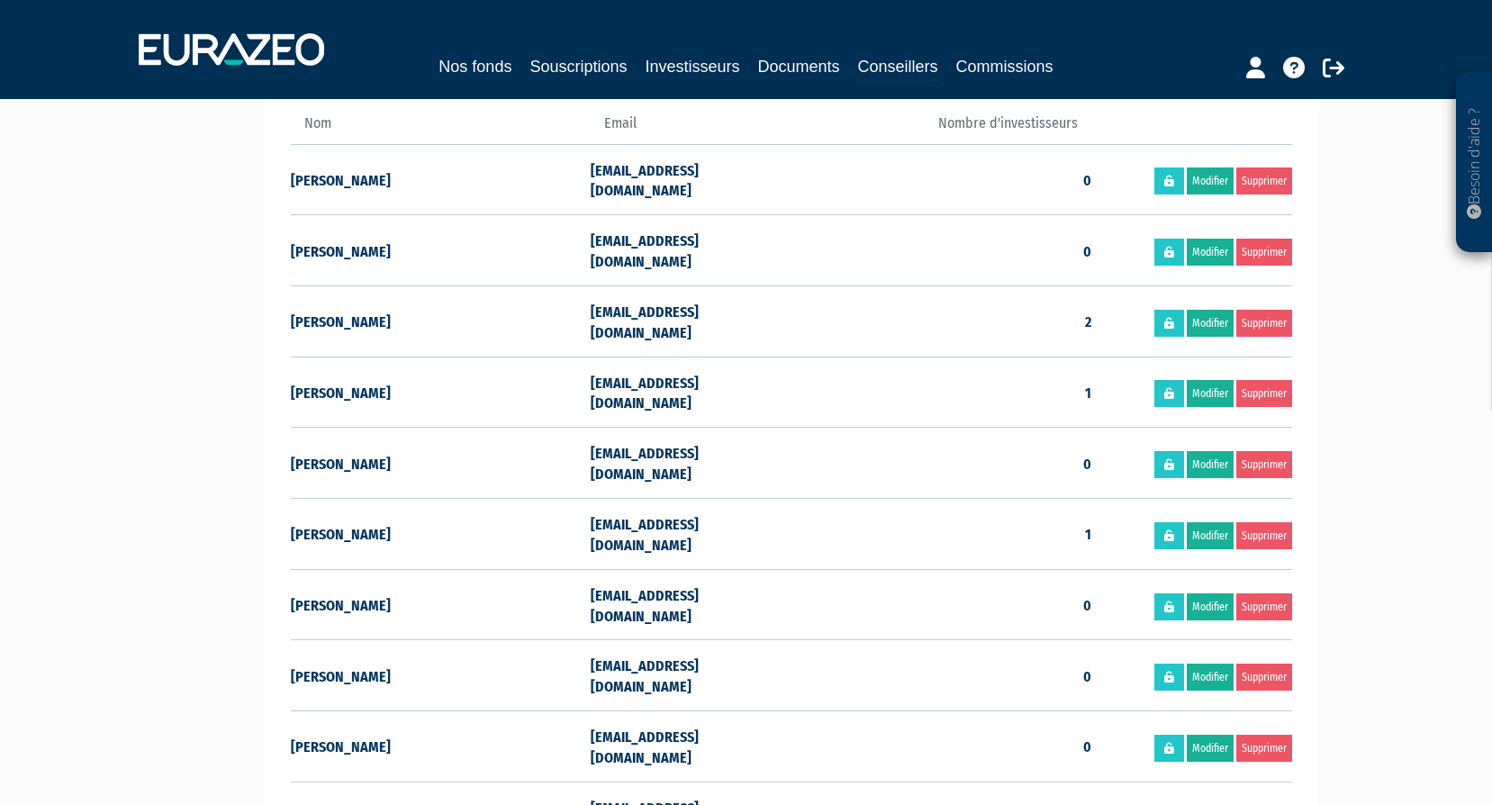
scroll to position [540, 0]
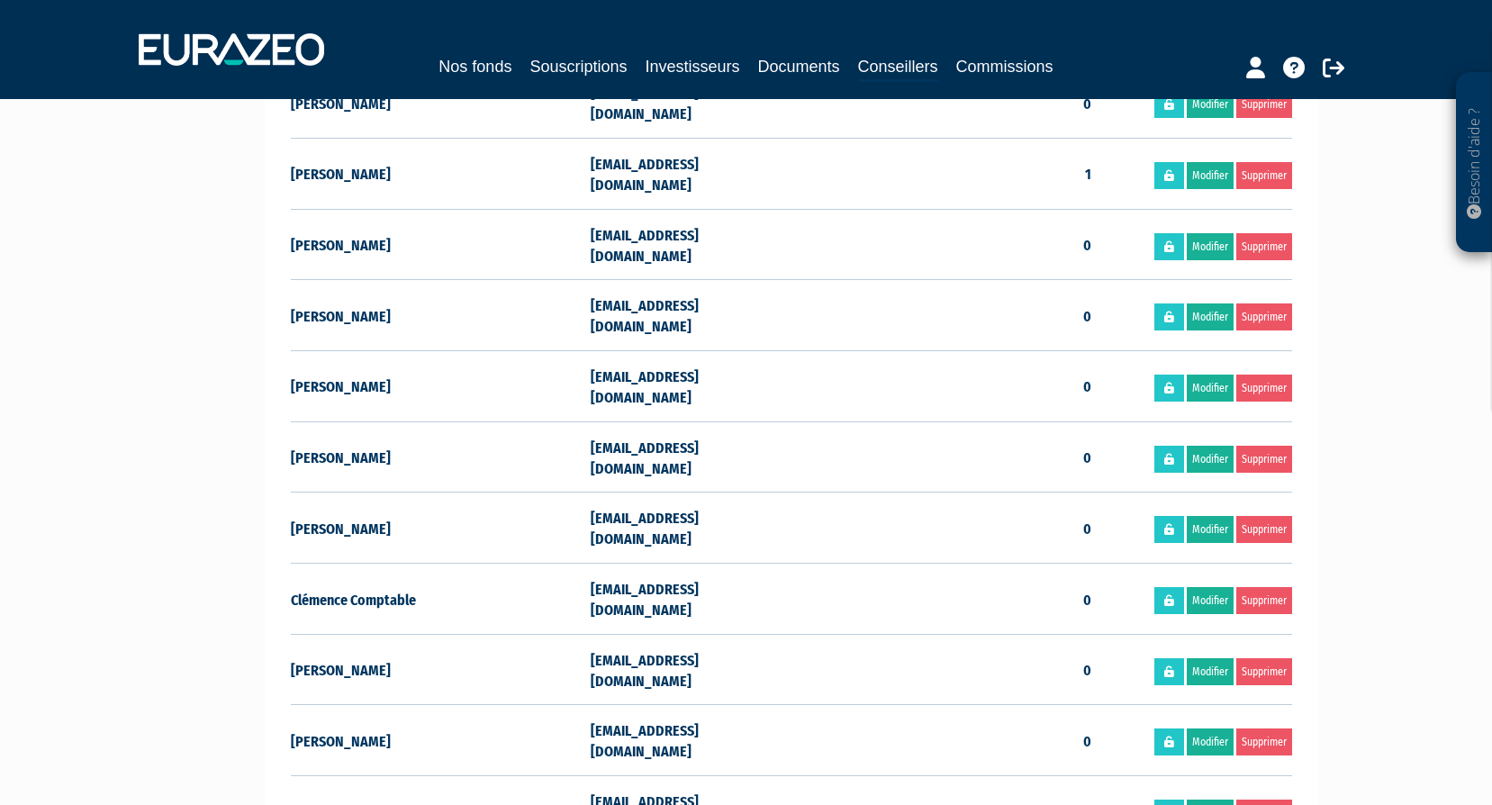
drag, startPoint x: 595, startPoint y: 380, endPoint x: 831, endPoint y: 383, distance: 235.9
click at [831, 492] on tr "Jacques-Andre CLERC jaclerc@meeschaert.com 0 Modifier Supprimer" at bounding box center [791, 527] width 1001 height 71
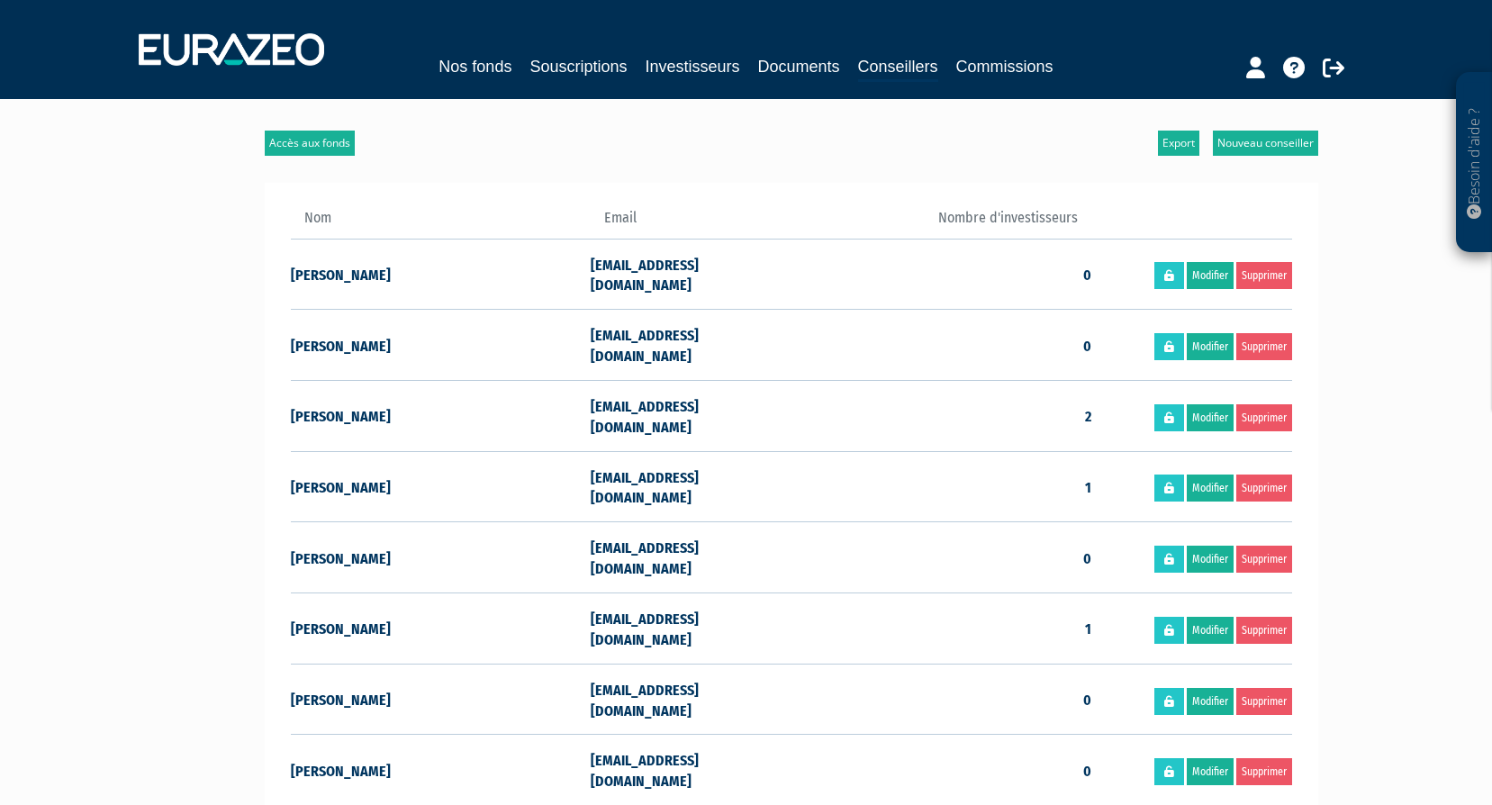
scroll to position [0, 0]
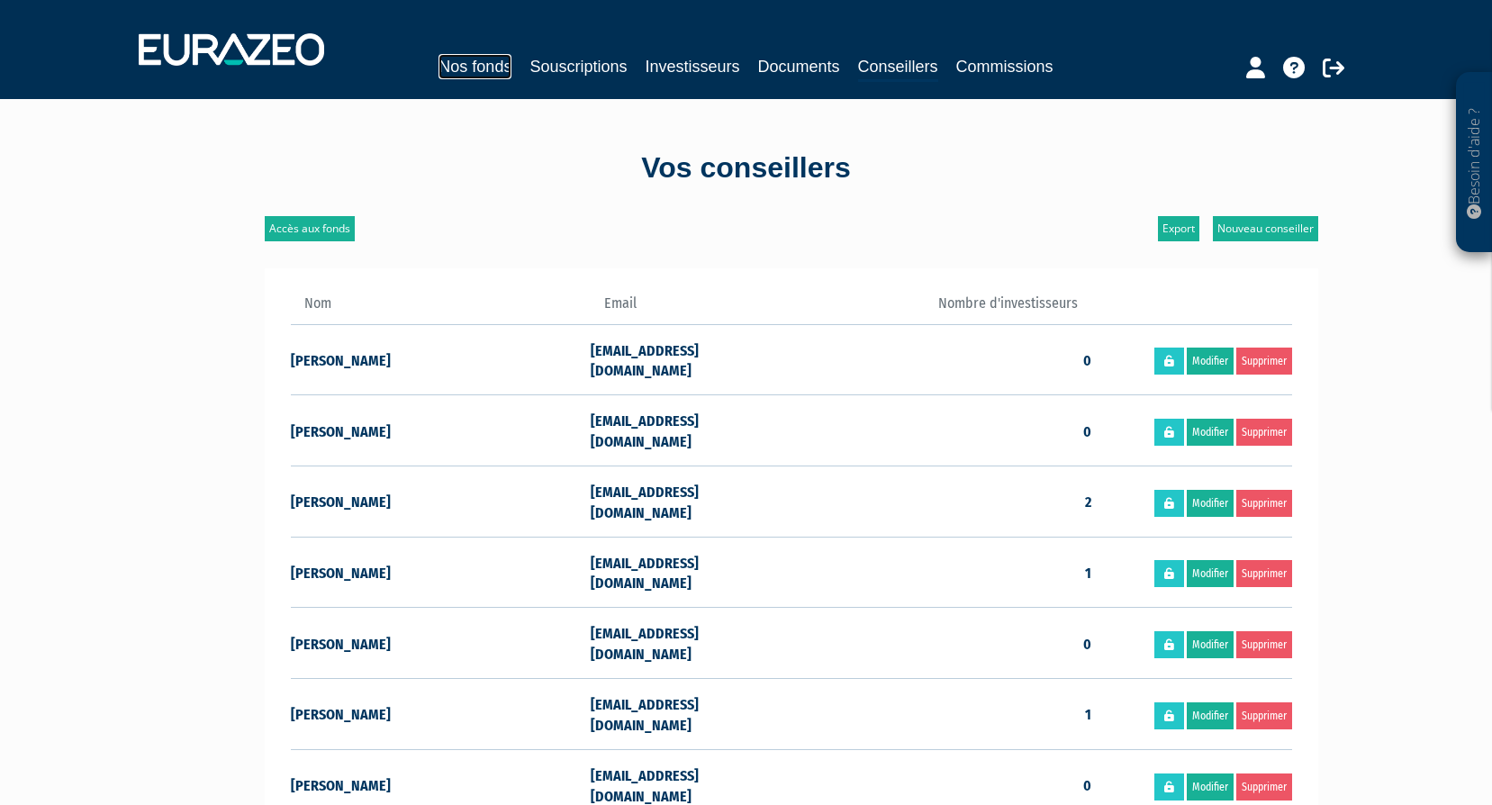
click at [487, 59] on link "Nos fonds" at bounding box center [474, 66] width 73 height 25
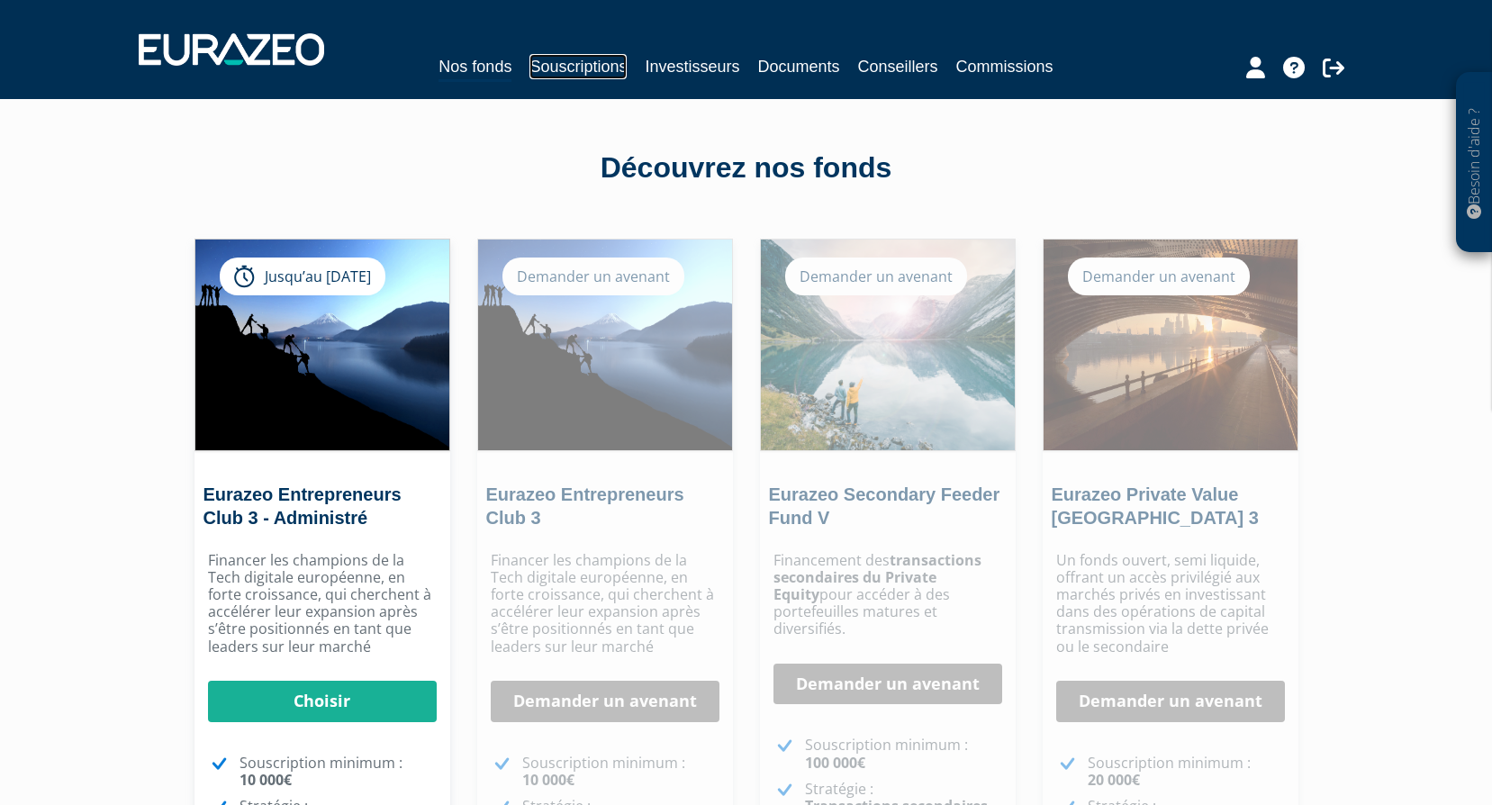
click at [595, 64] on link "Souscriptions" at bounding box center [577, 66] width 97 height 25
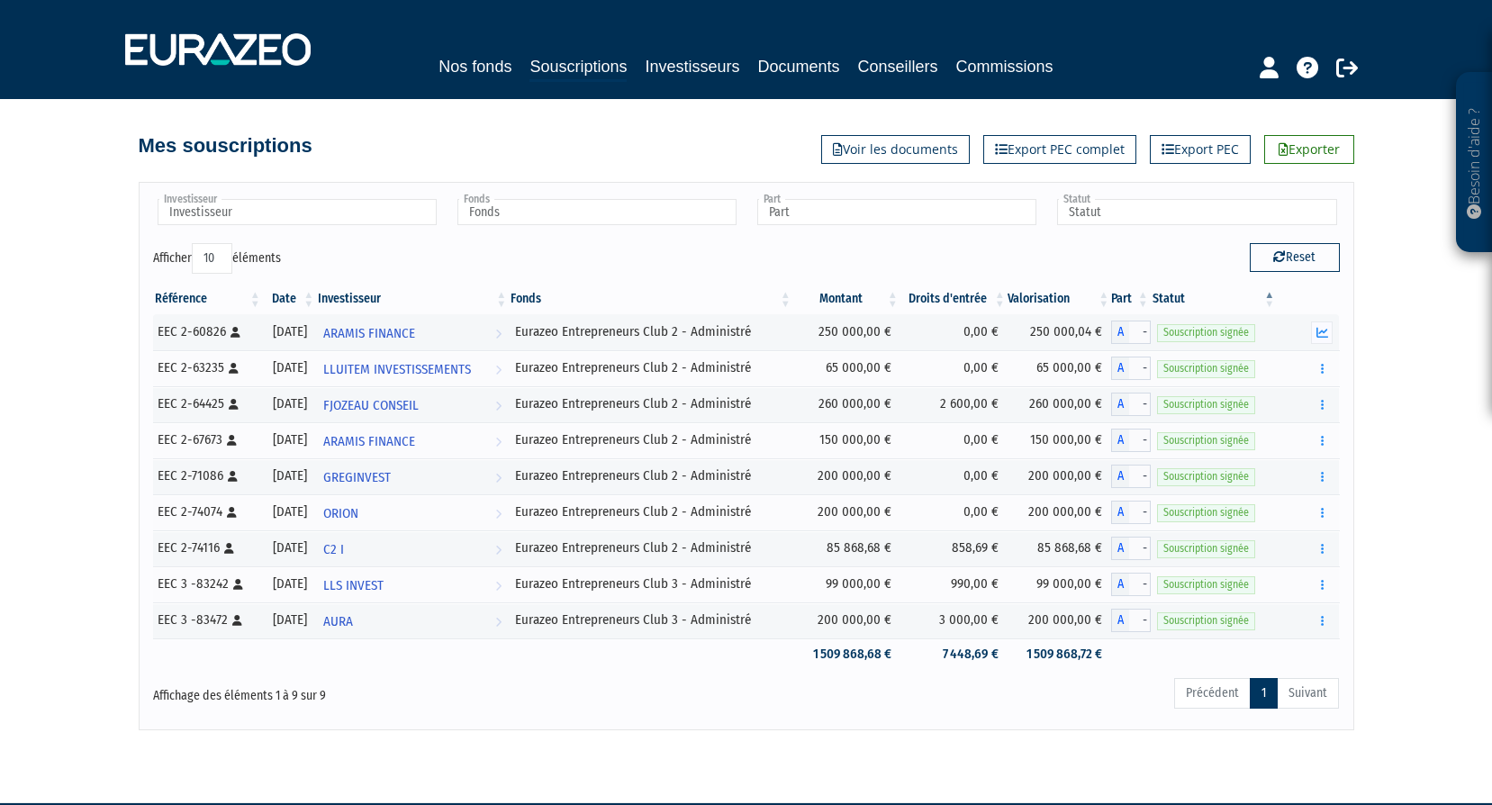
click at [225, 260] on select "10 25 50 100" at bounding box center [212, 258] width 41 height 31
select select "50"
click at [194, 243] on select "10 25 50 100" at bounding box center [212, 258] width 41 height 31
click at [1310, 686] on ul "Précédent 1 Suivant" at bounding box center [1256, 693] width 165 height 31
click at [706, 66] on link "Investisseurs" at bounding box center [692, 66] width 95 height 25
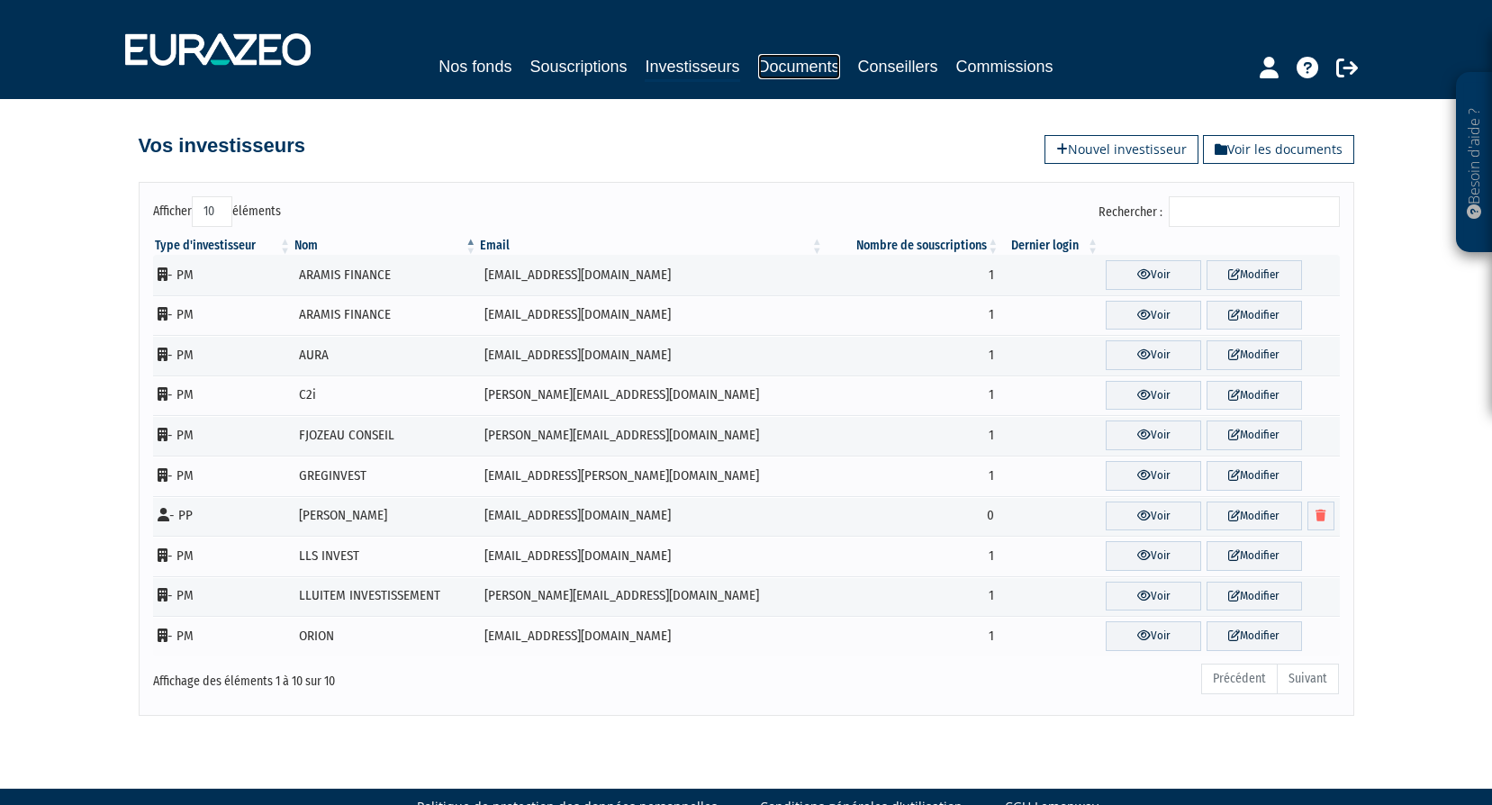
click at [807, 70] on link "Documents" at bounding box center [799, 66] width 82 height 25
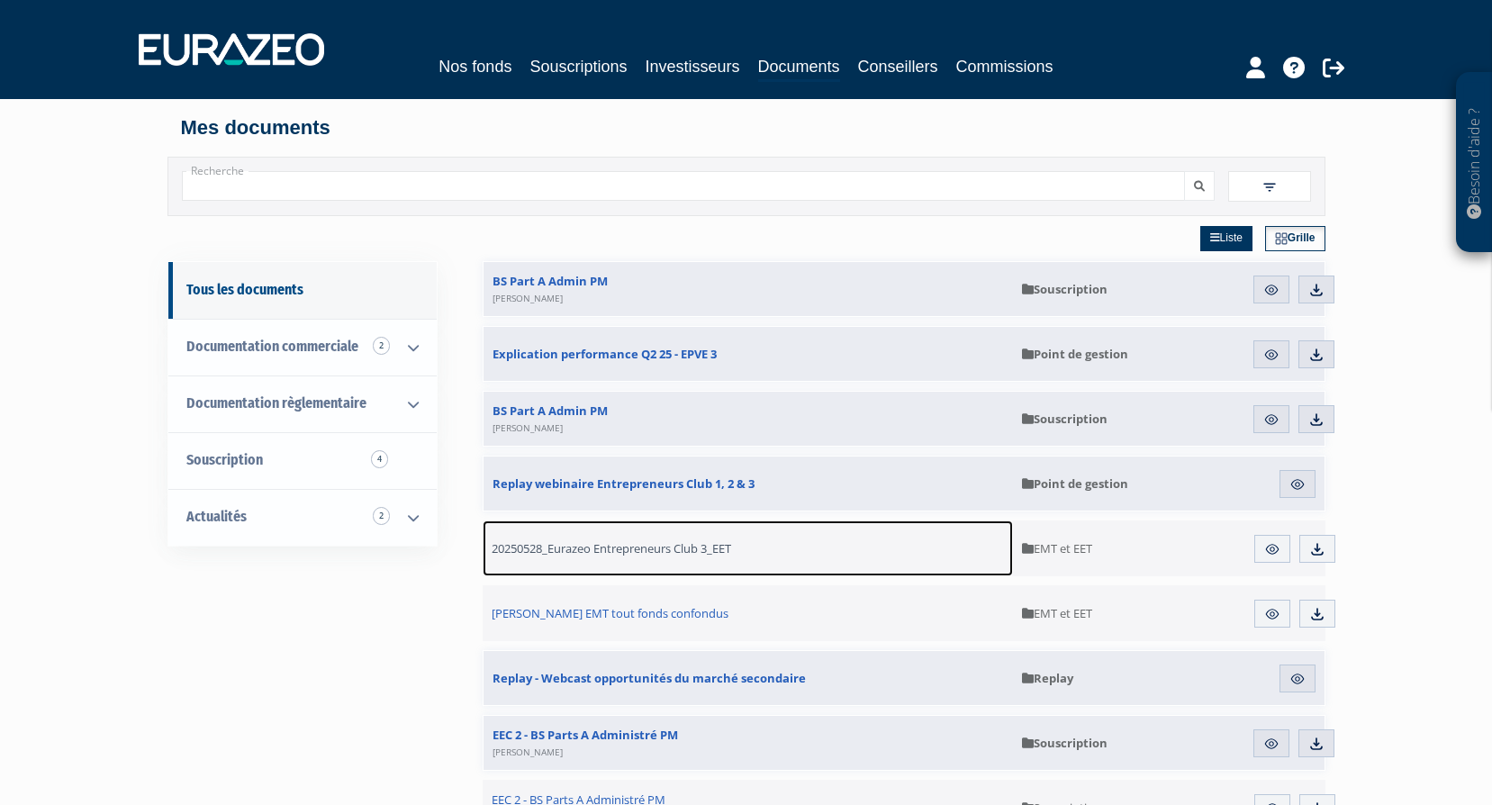
click at [678, 559] on link "20250528_Eurazeo Entrepreneurs Club 3_EET" at bounding box center [747, 548] width 531 height 56
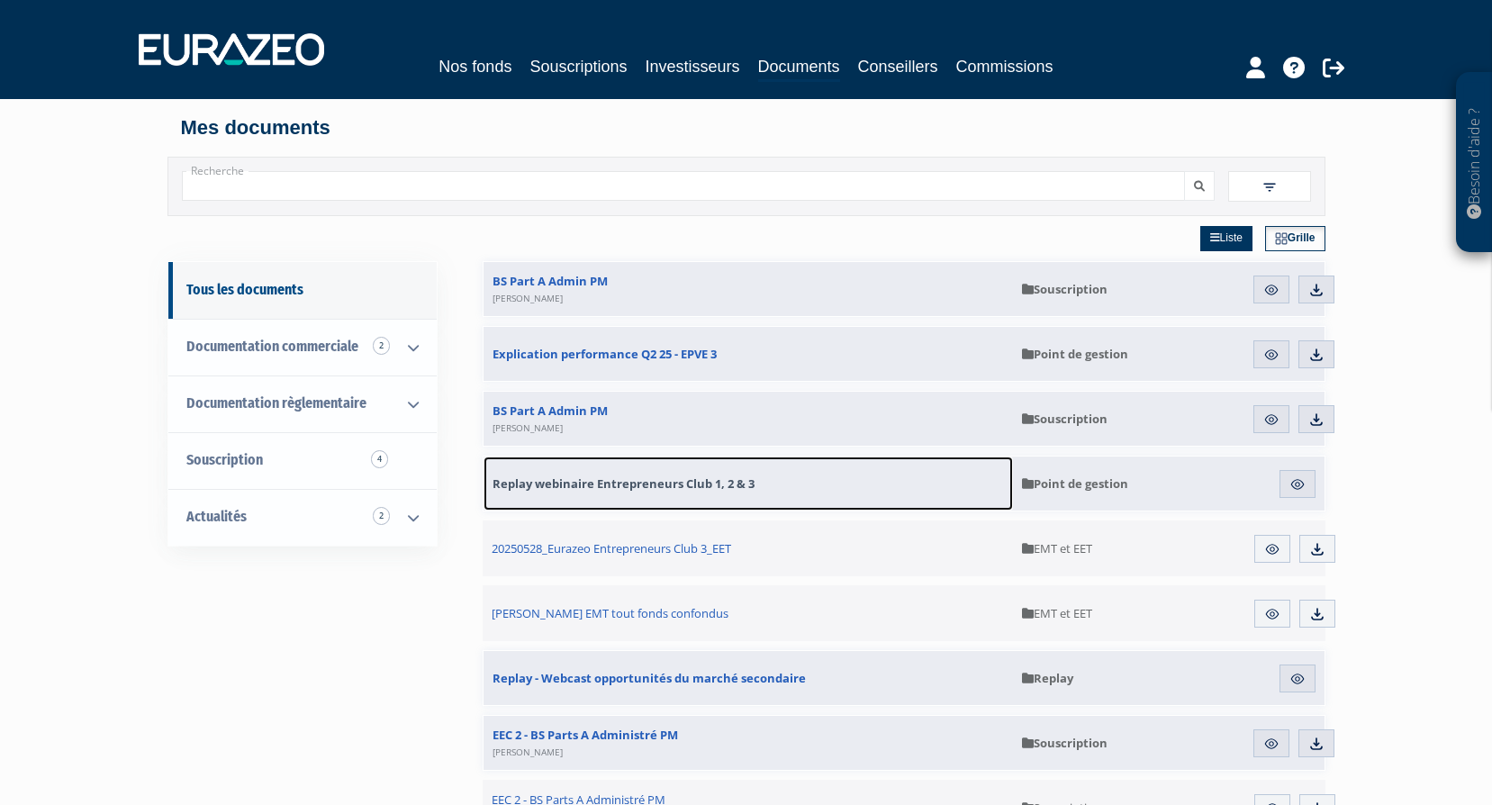
click at [663, 483] on span "Replay webinaire Entrepreneurs Club 1, 2 & 3" at bounding box center [623, 483] width 262 height 16
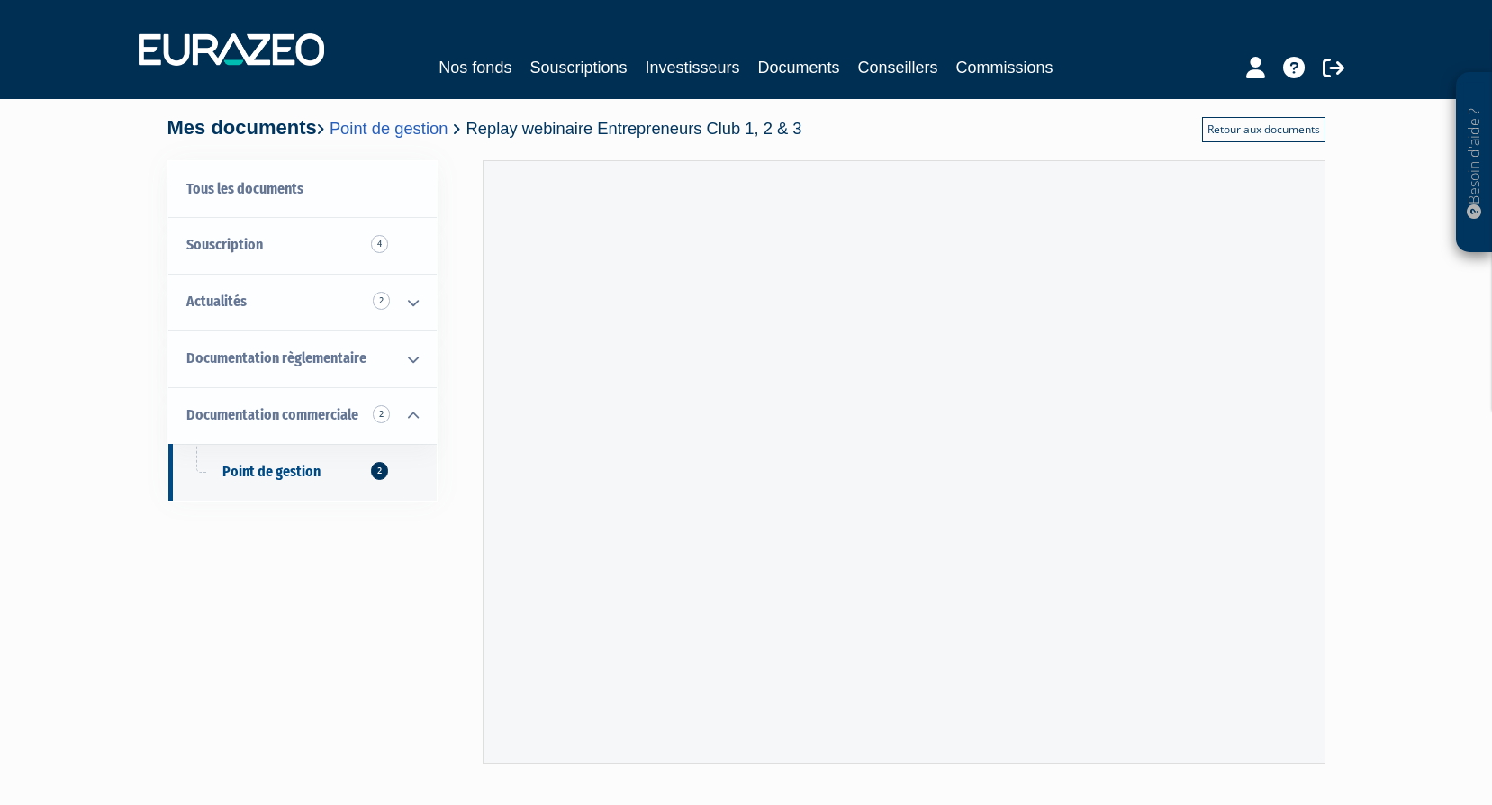
click at [1282, 119] on link "Retour aux documents" at bounding box center [1263, 129] width 123 height 25
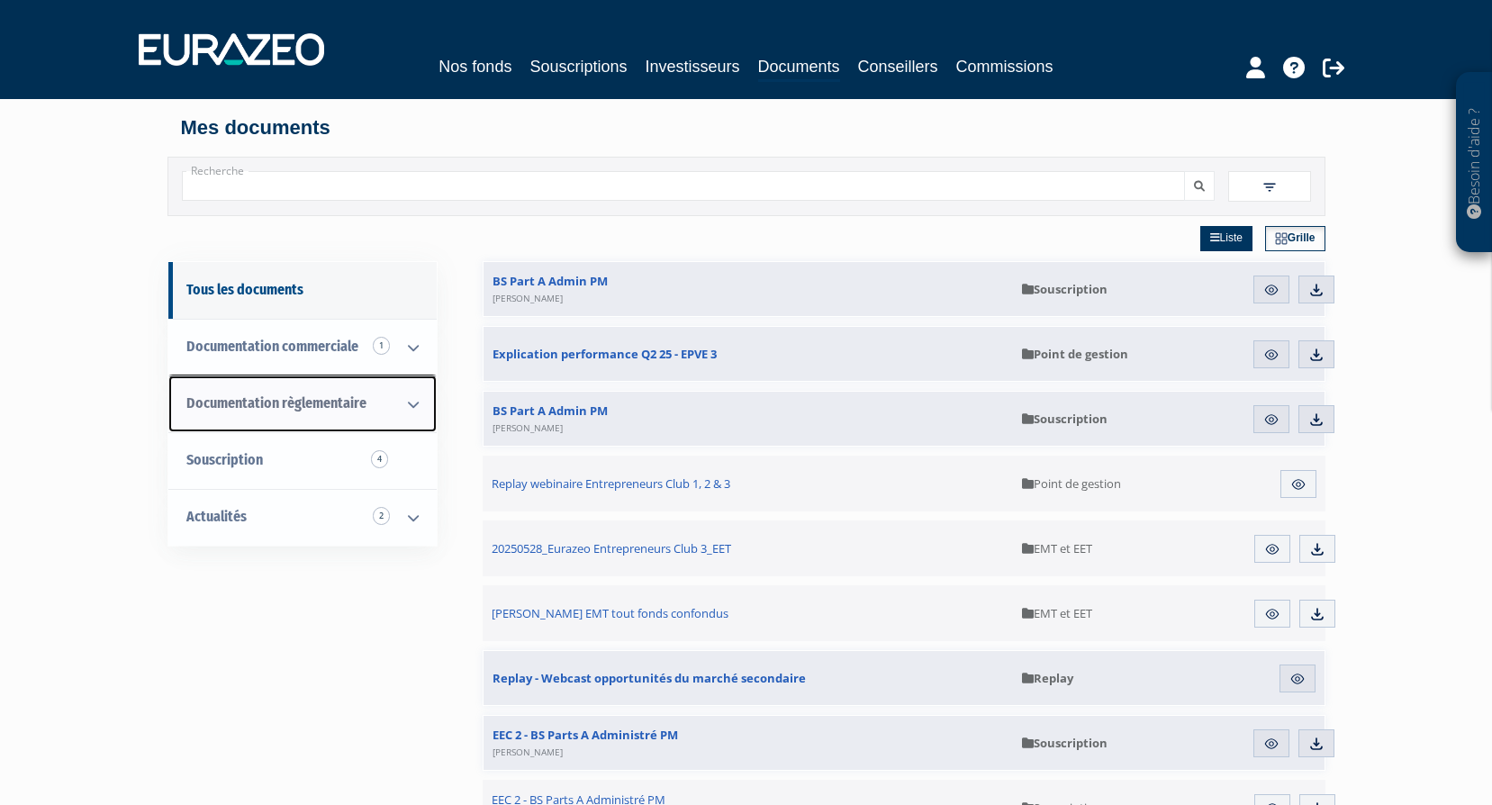
click at [410, 407] on icon at bounding box center [413, 404] width 47 height 56
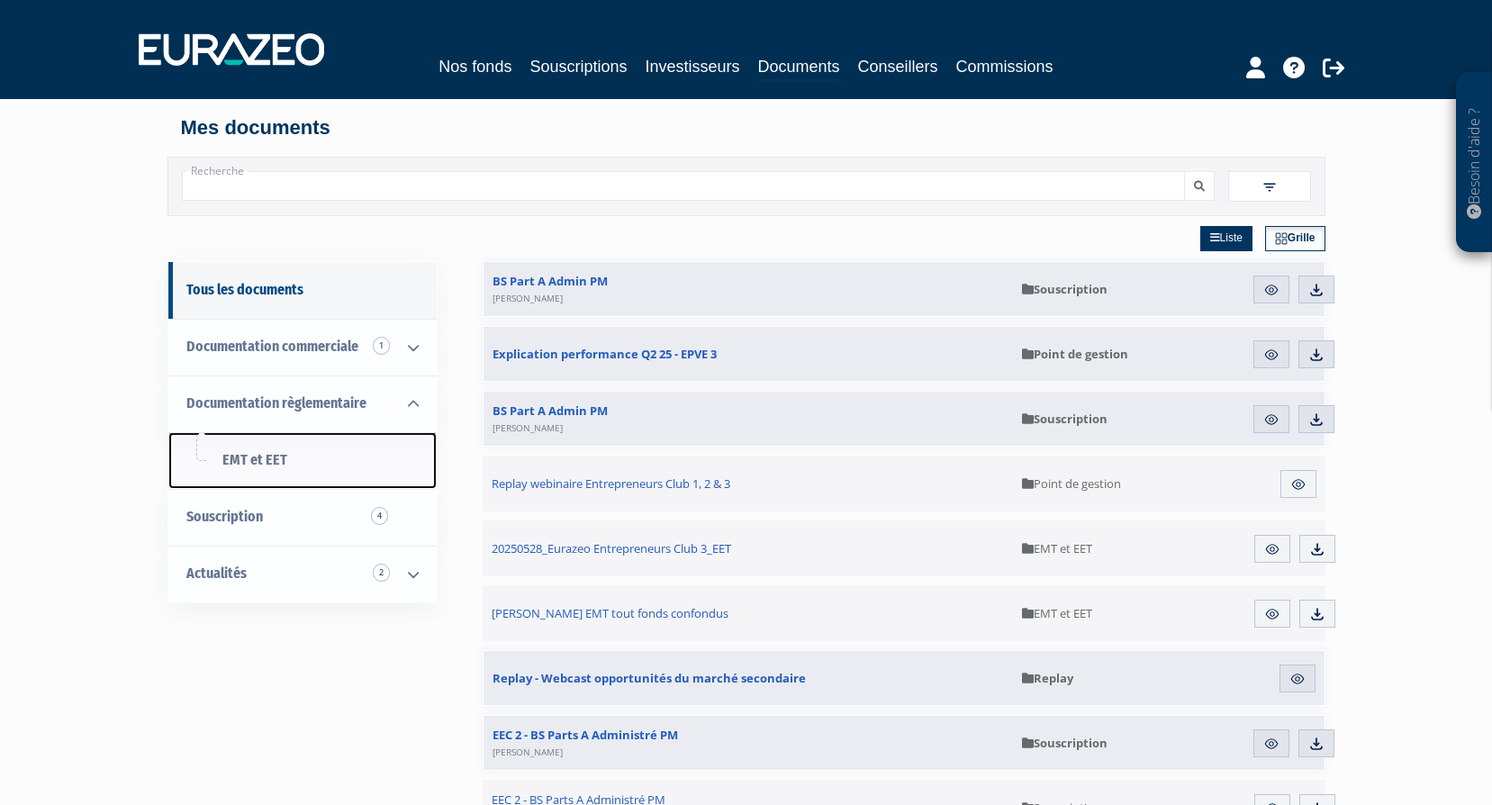
click at [258, 461] on span "EMT et EET" at bounding box center [254, 459] width 65 height 17
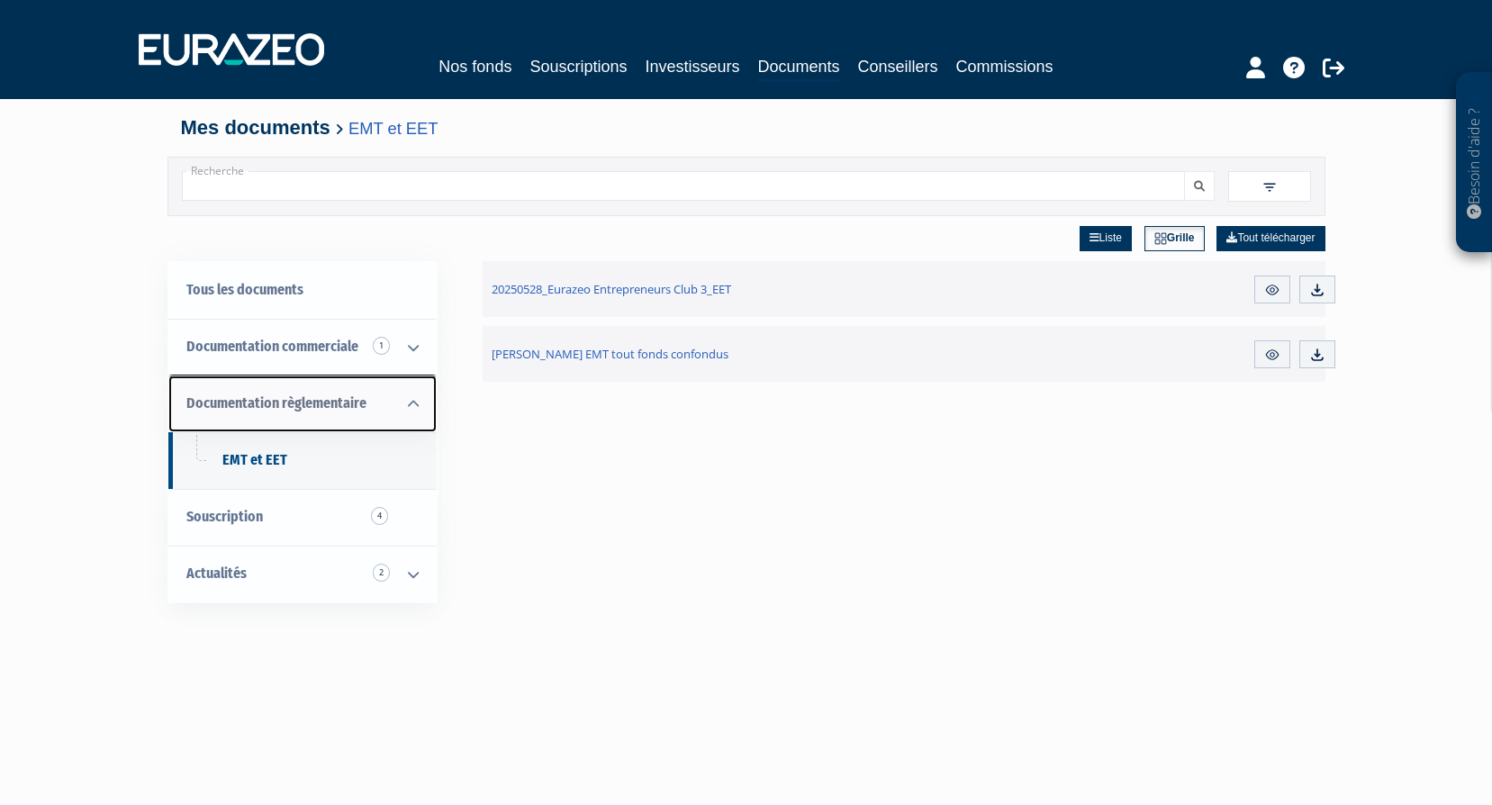
click at [220, 412] on link "Documentation règlementaire" at bounding box center [302, 403] width 268 height 57
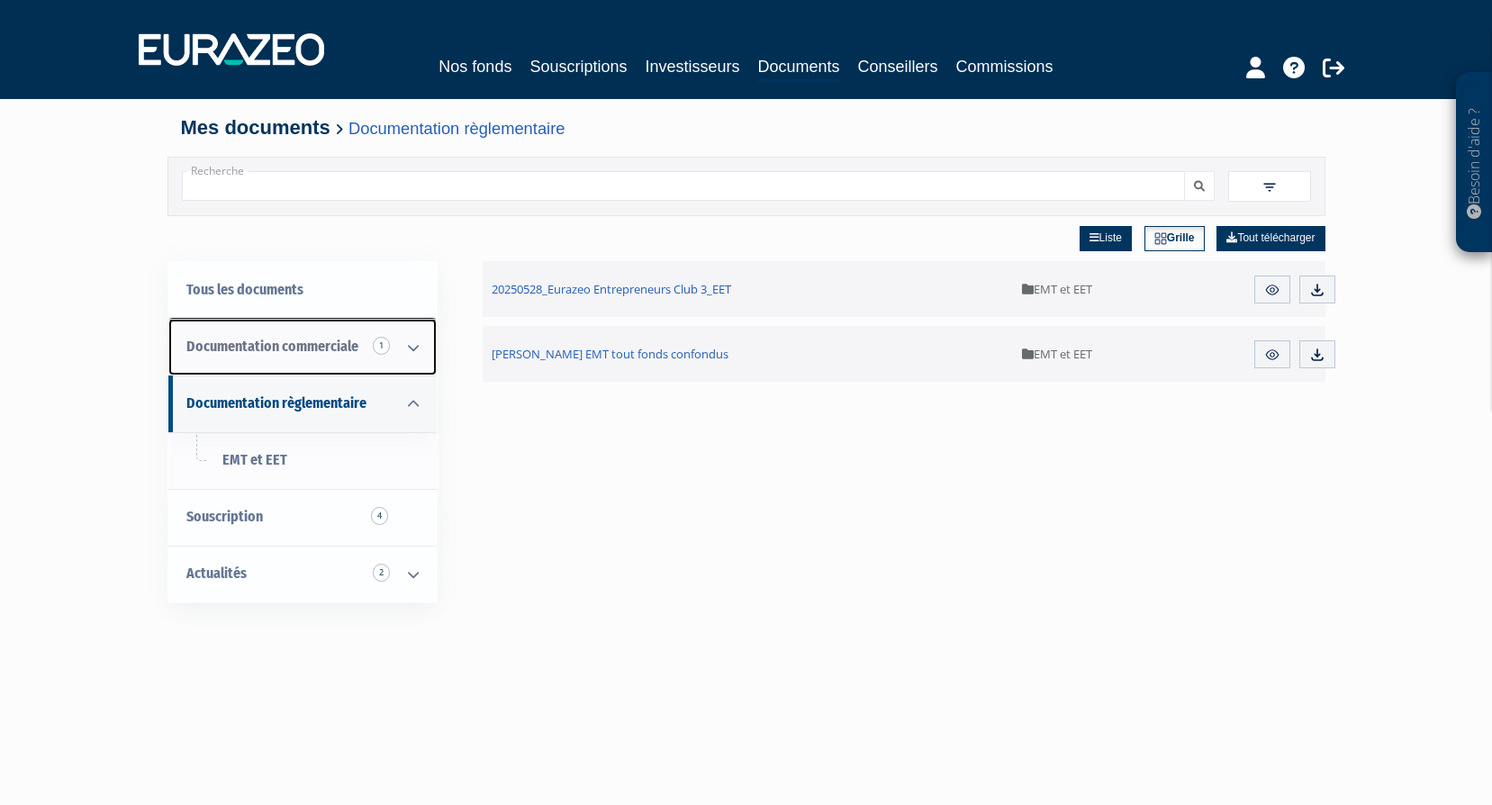
click at [244, 360] on link "Documentation commerciale 1" at bounding box center [302, 347] width 268 height 57
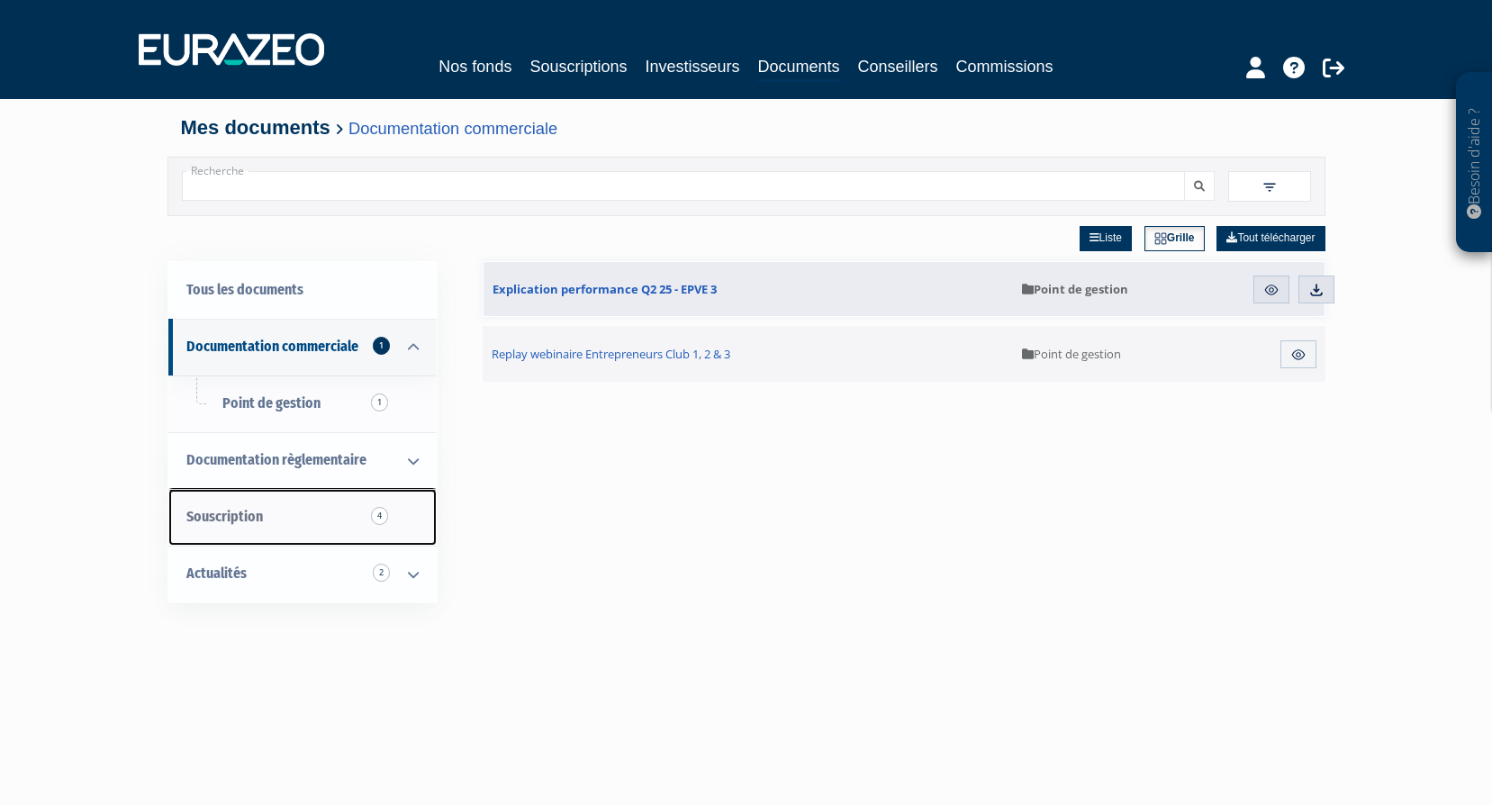
click at [298, 519] on link "Souscription 4" at bounding box center [302, 517] width 268 height 57
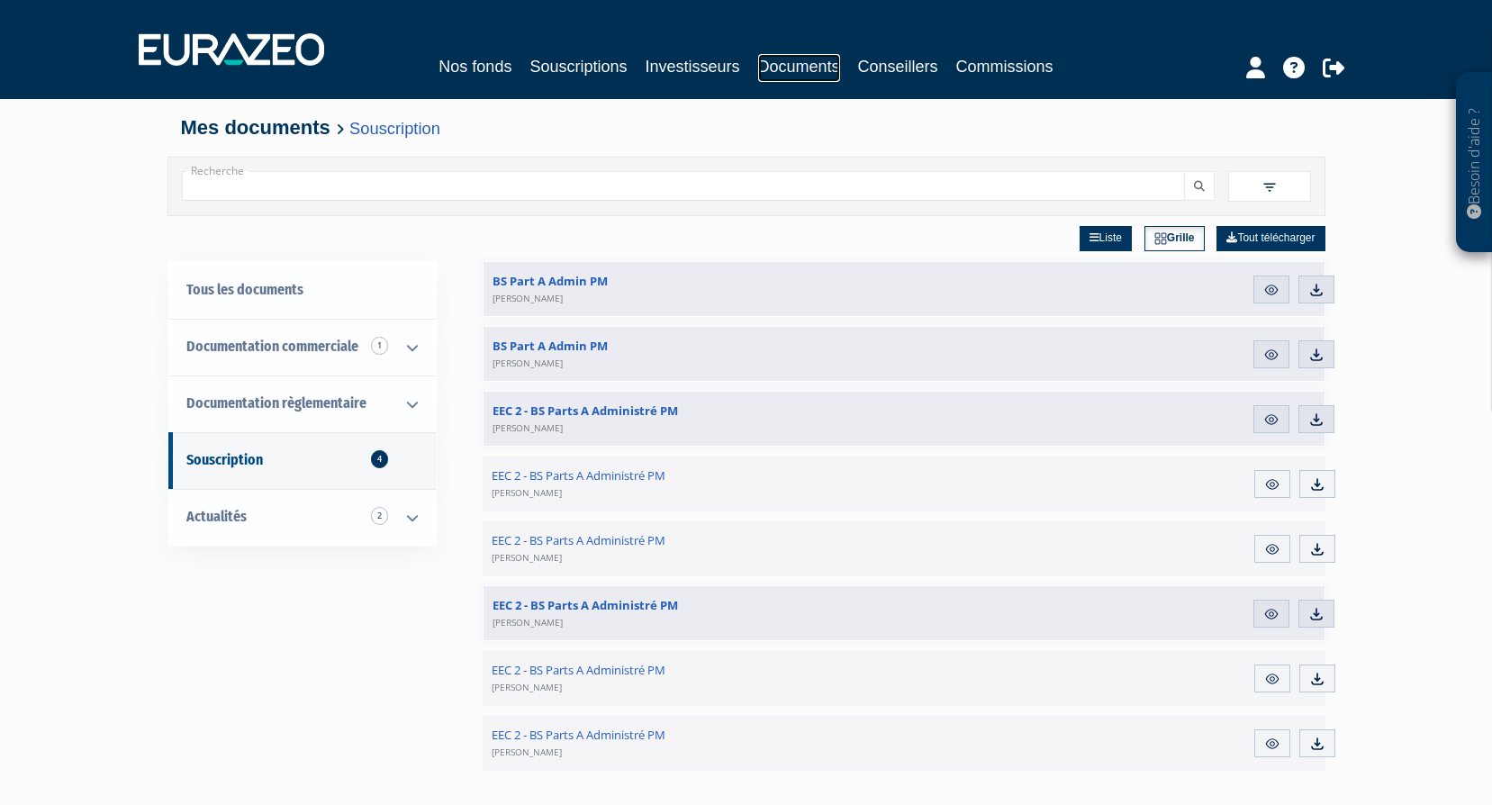
click at [807, 56] on link "Documents" at bounding box center [799, 68] width 82 height 28
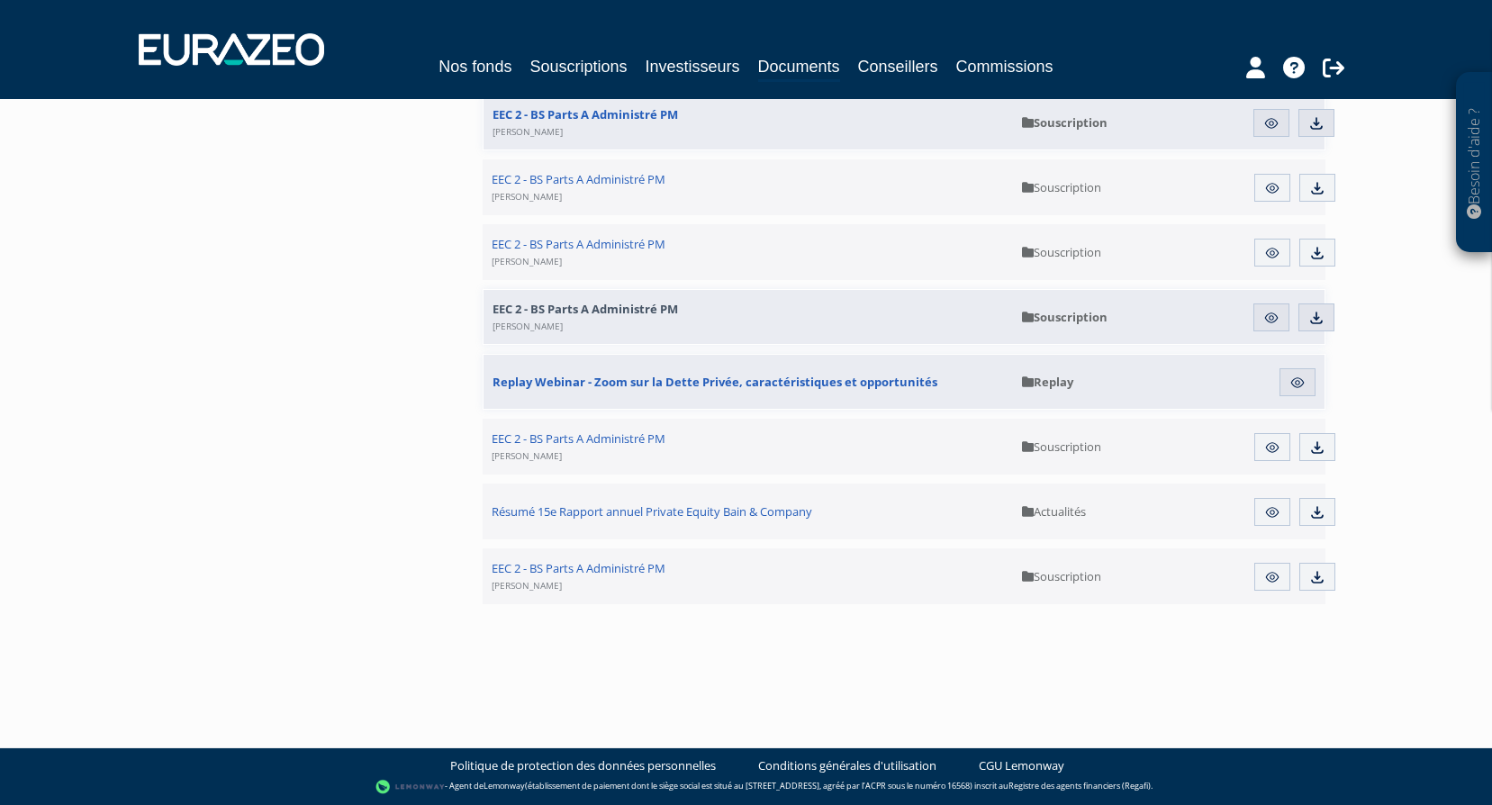
scroll to position [80, 0]
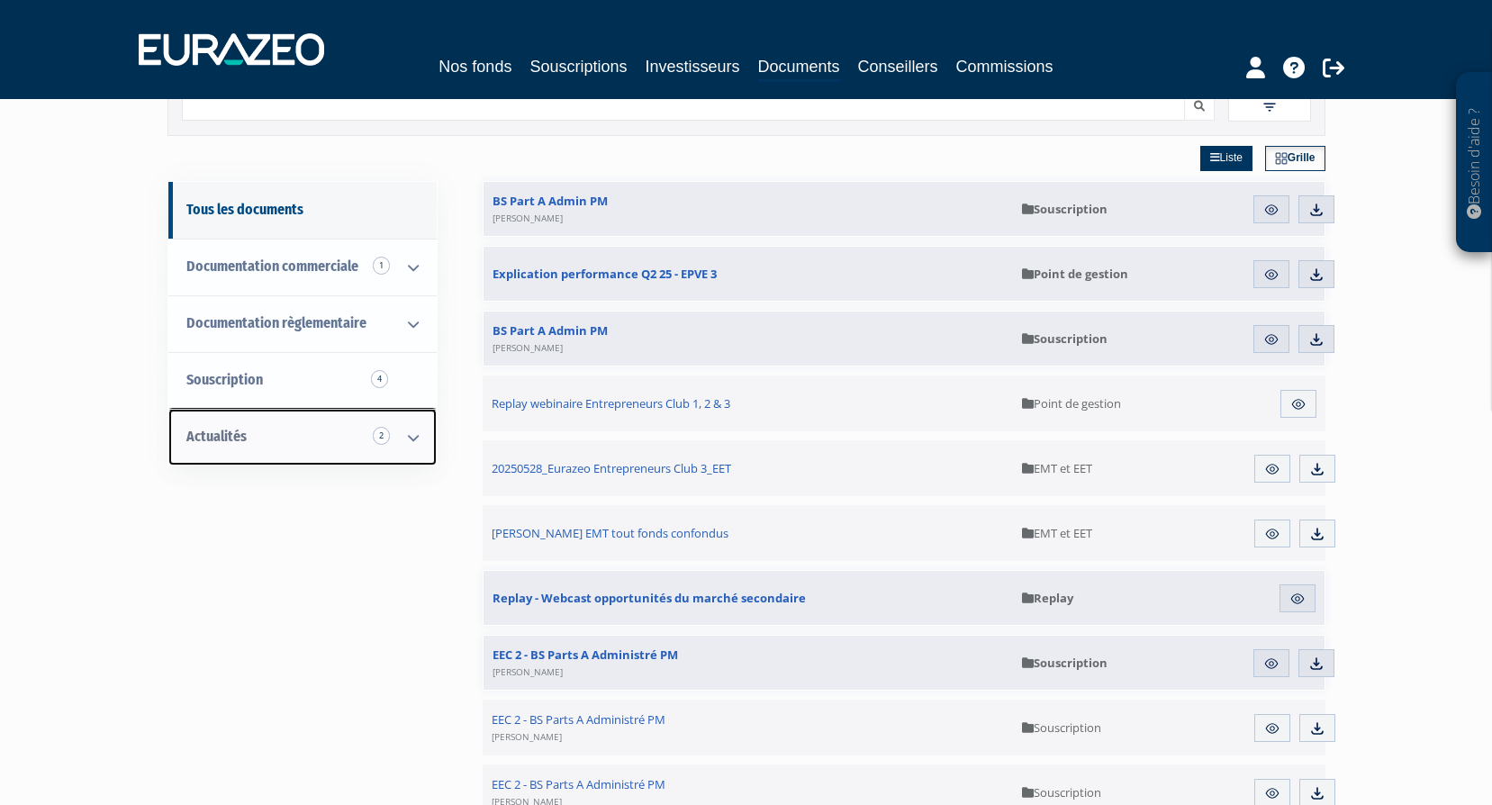
click at [408, 442] on icon at bounding box center [413, 438] width 47 height 56
click at [266, 498] on link "Replay 2" at bounding box center [302, 493] width 268 height 57
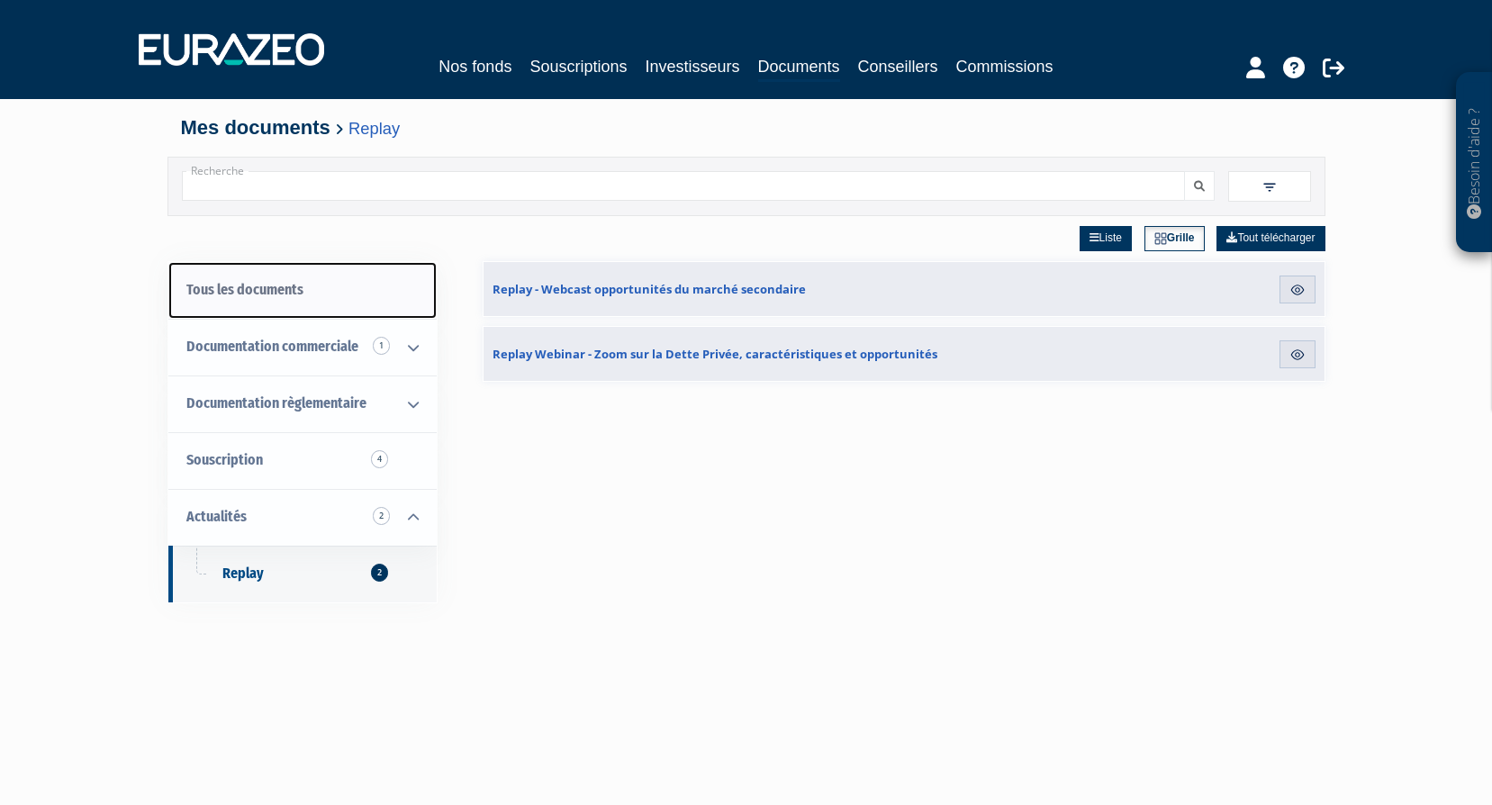
click at [276, 285] on link "Tous les documents" at bounding box center [302, 290] width 268 height 57
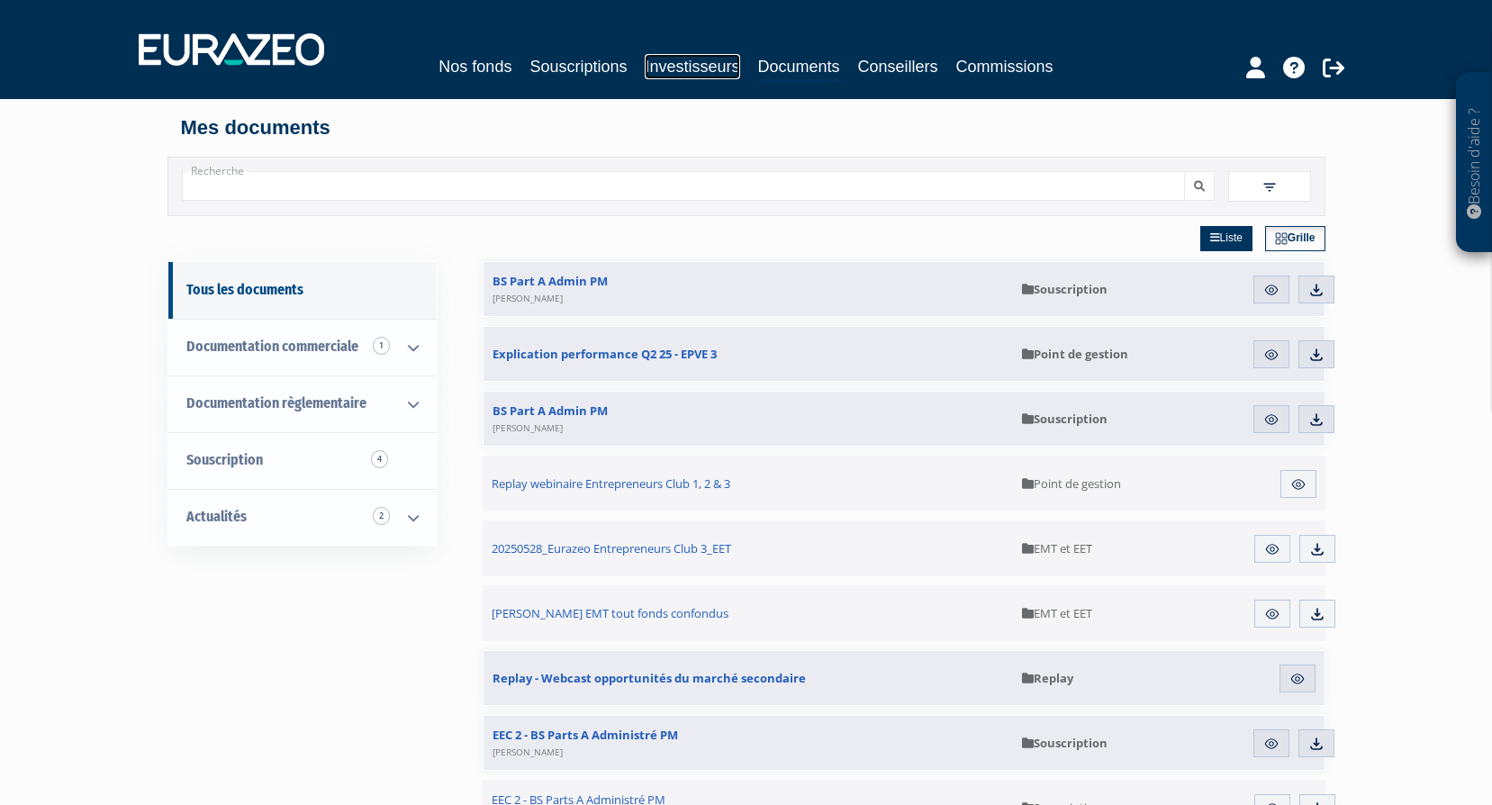
click at [687, 72] on link "Investisseurs" at bounding box center [692, 66] width 95 height 25
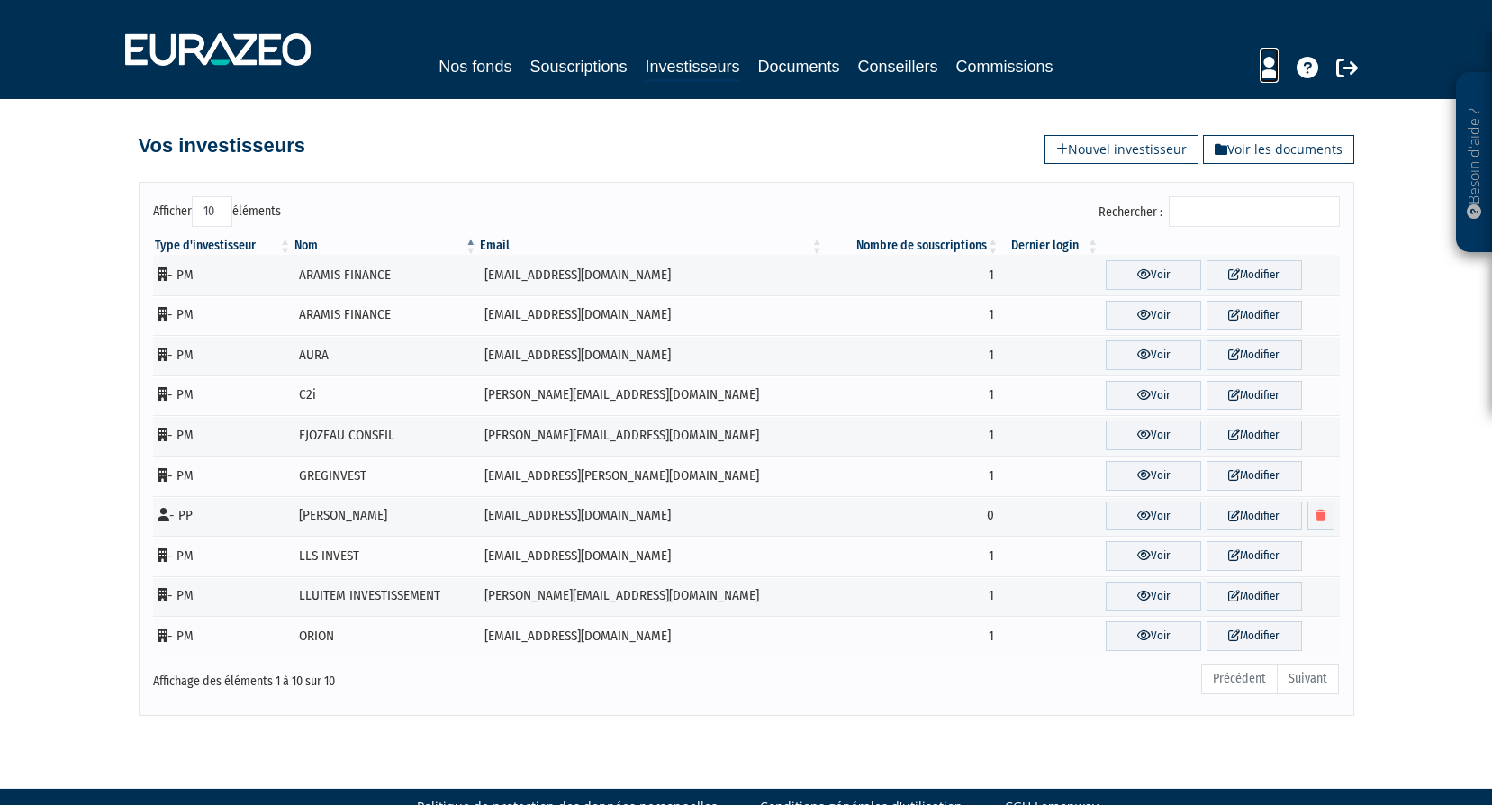
click at [1267, 65] on icon at bounding box center [1268, 68] width 19 height 22
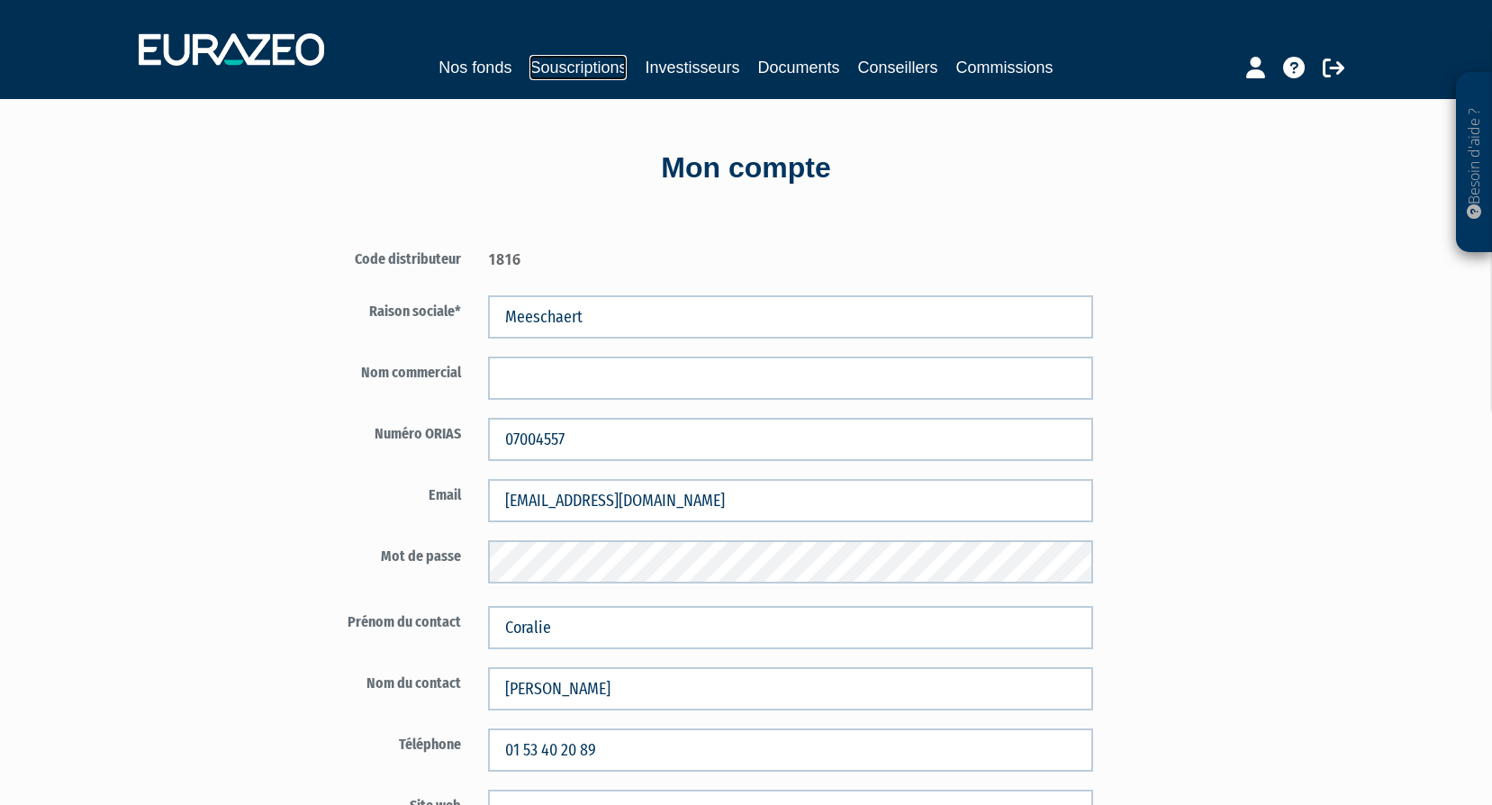
click at [592, 66] on link "Souscriptions" at bounding box center [577, 67] width 97 height 25
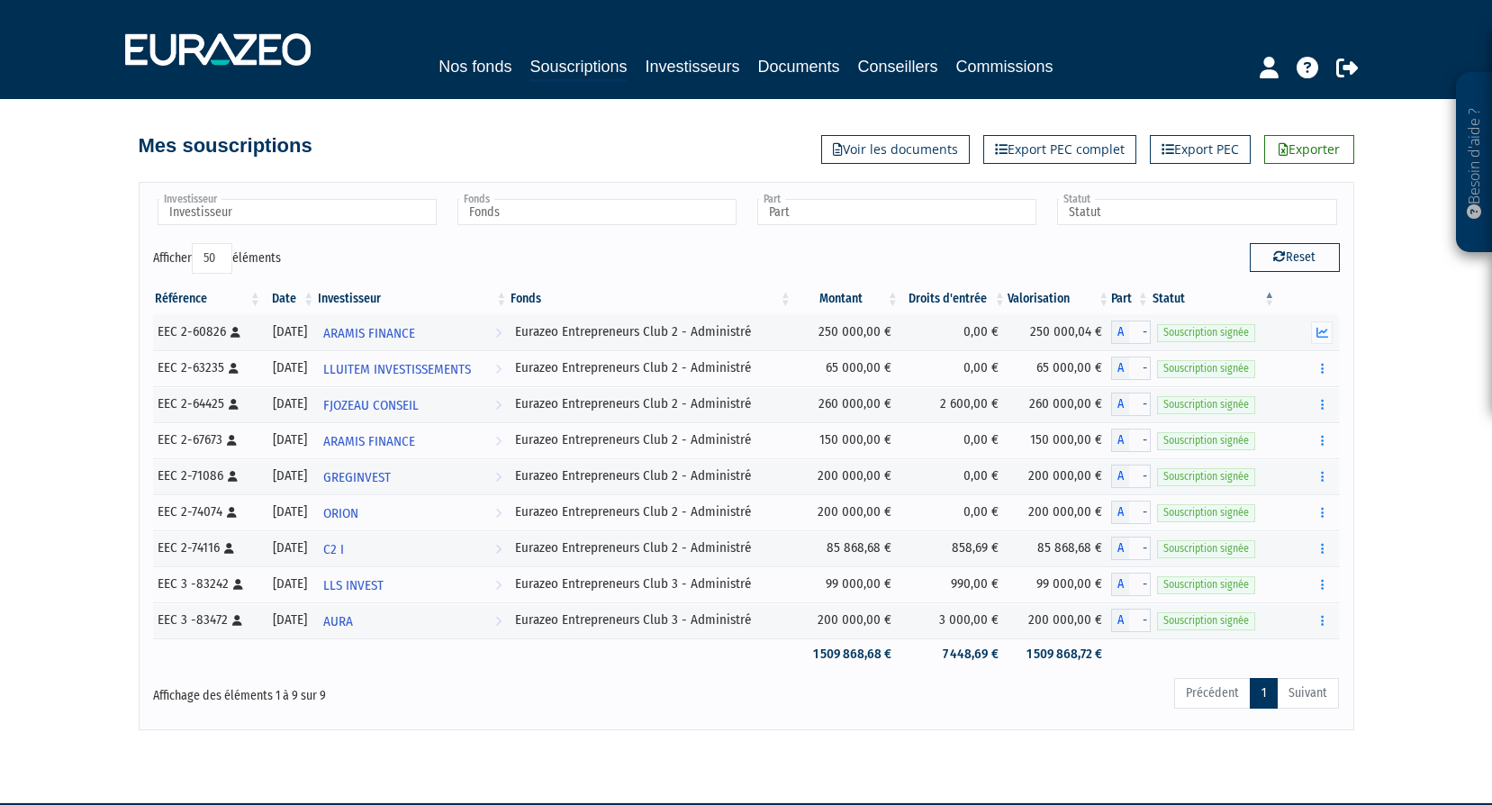
select select "50"
click at [456, 64] on link "Nos fonds" at bounding box center [474, 66] width 73 height 25
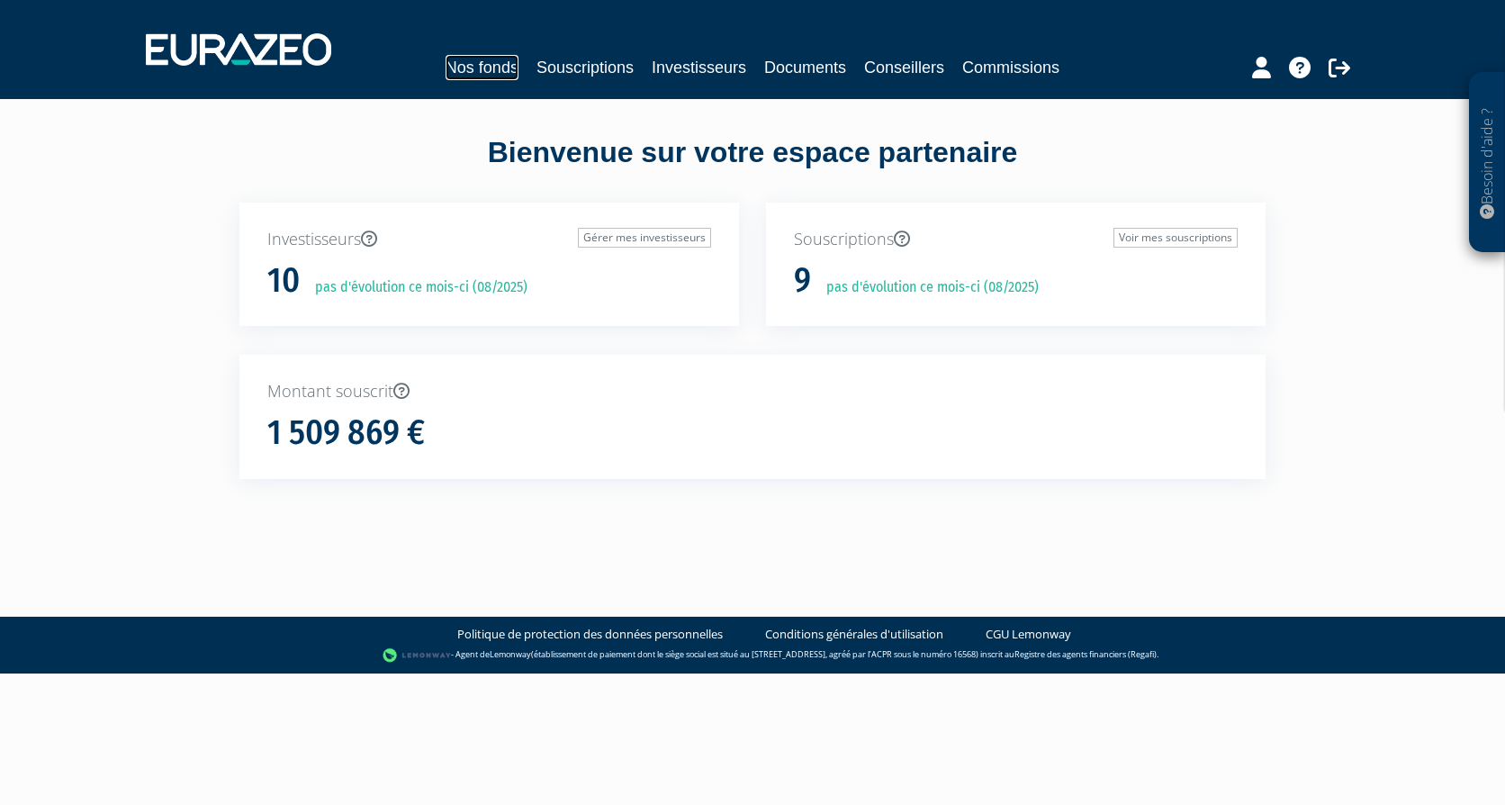
click at [490, 67] on link "Nos fonds" at bounding box center [482, 67] width 73 height 25
